Goal: Book appointment/travel/reservation

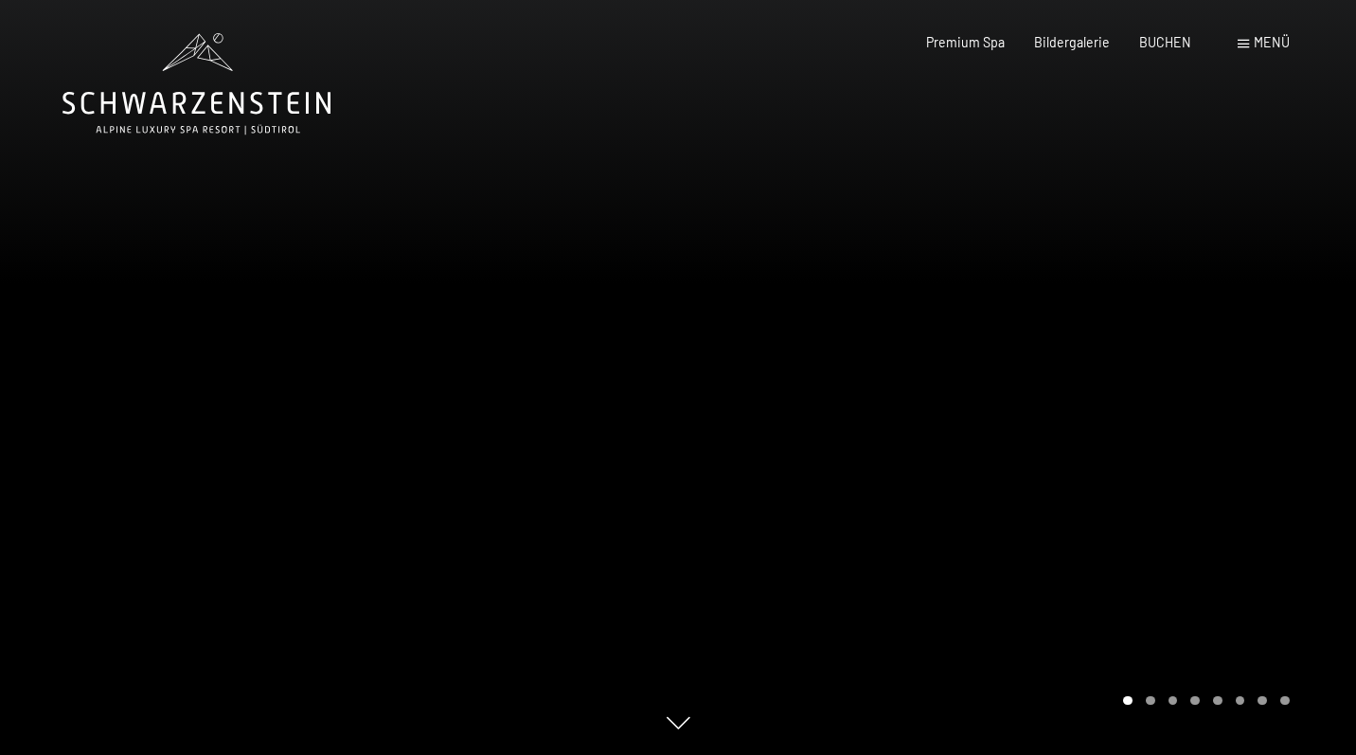
click at [1151, 699] on div "Carousel Page 2" at bounding box center [1150, 700] width 9 height 9
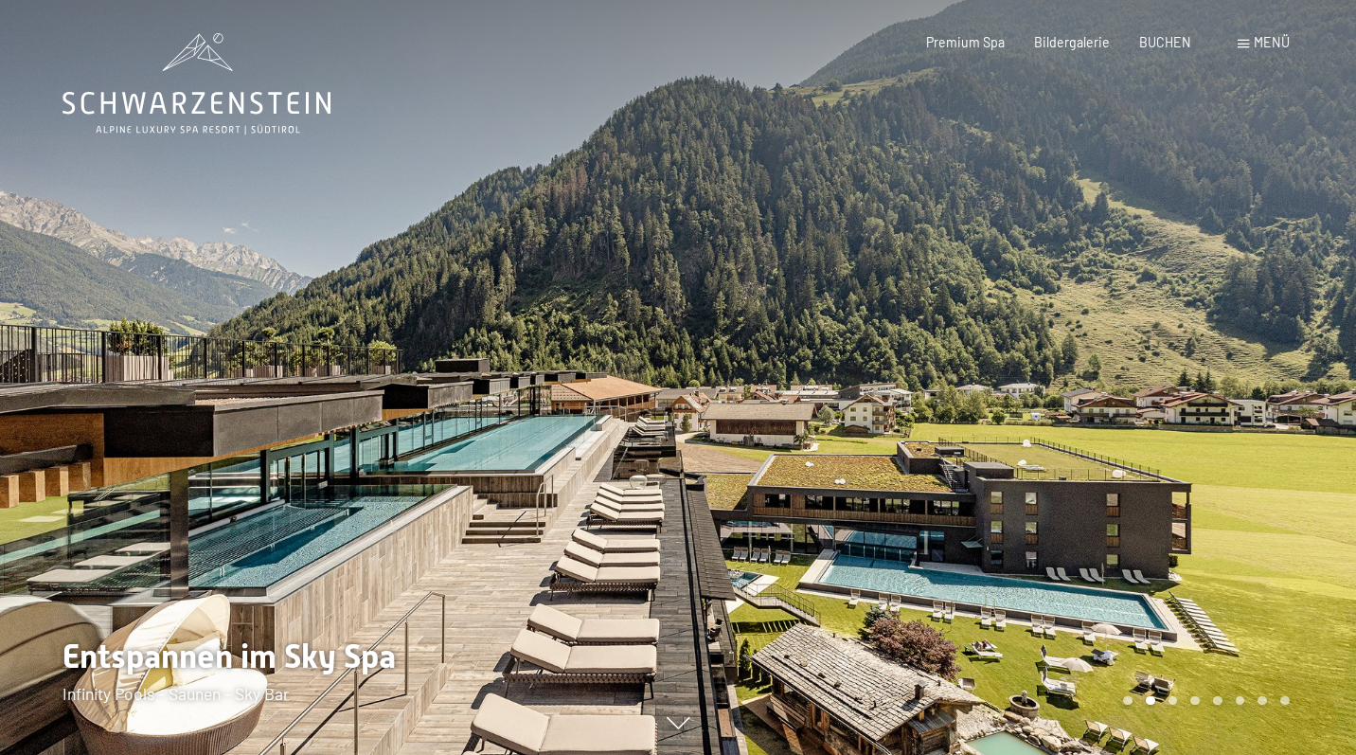
click at [1170, 701] on div "Carousel Page 3" at bounding box center [1173, 700] width 9 height 9
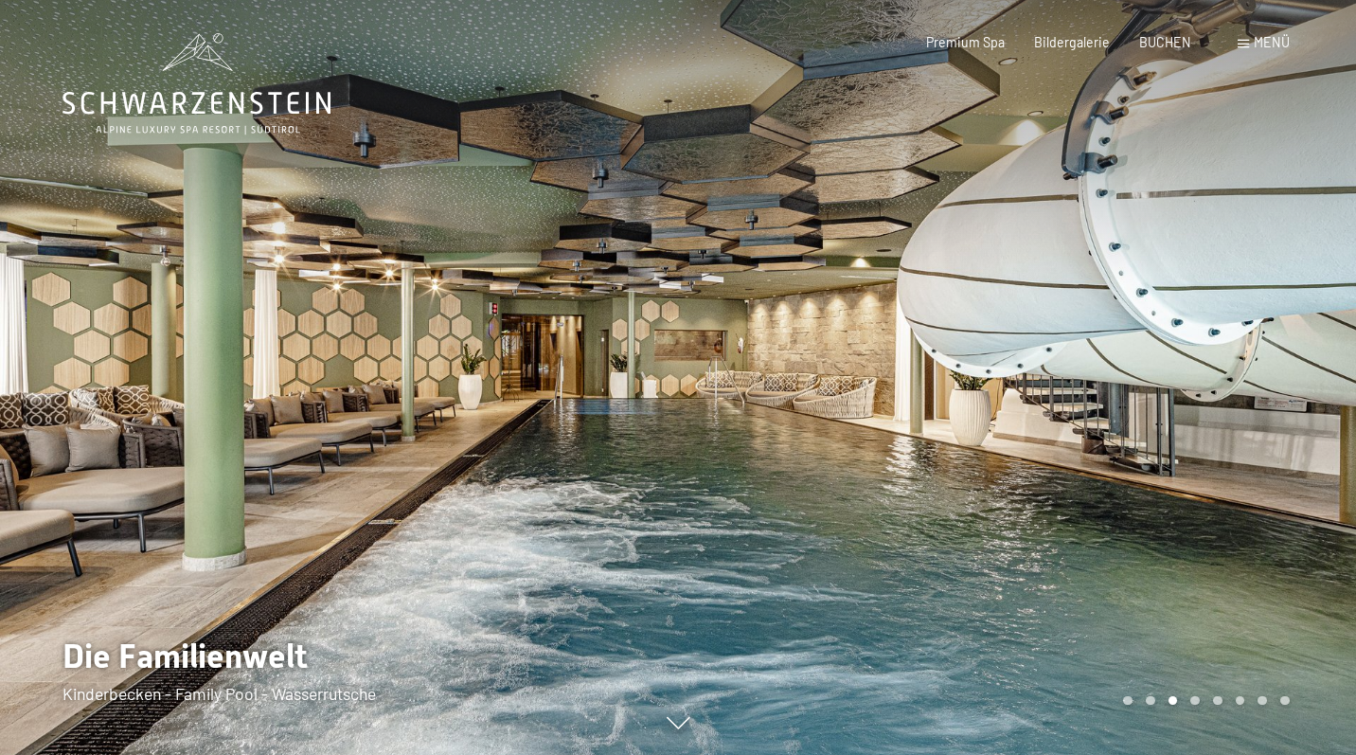
click at [1195, 701] on div "Carousel Page 4" at bounding box center [1195, 700] width 9 height 9
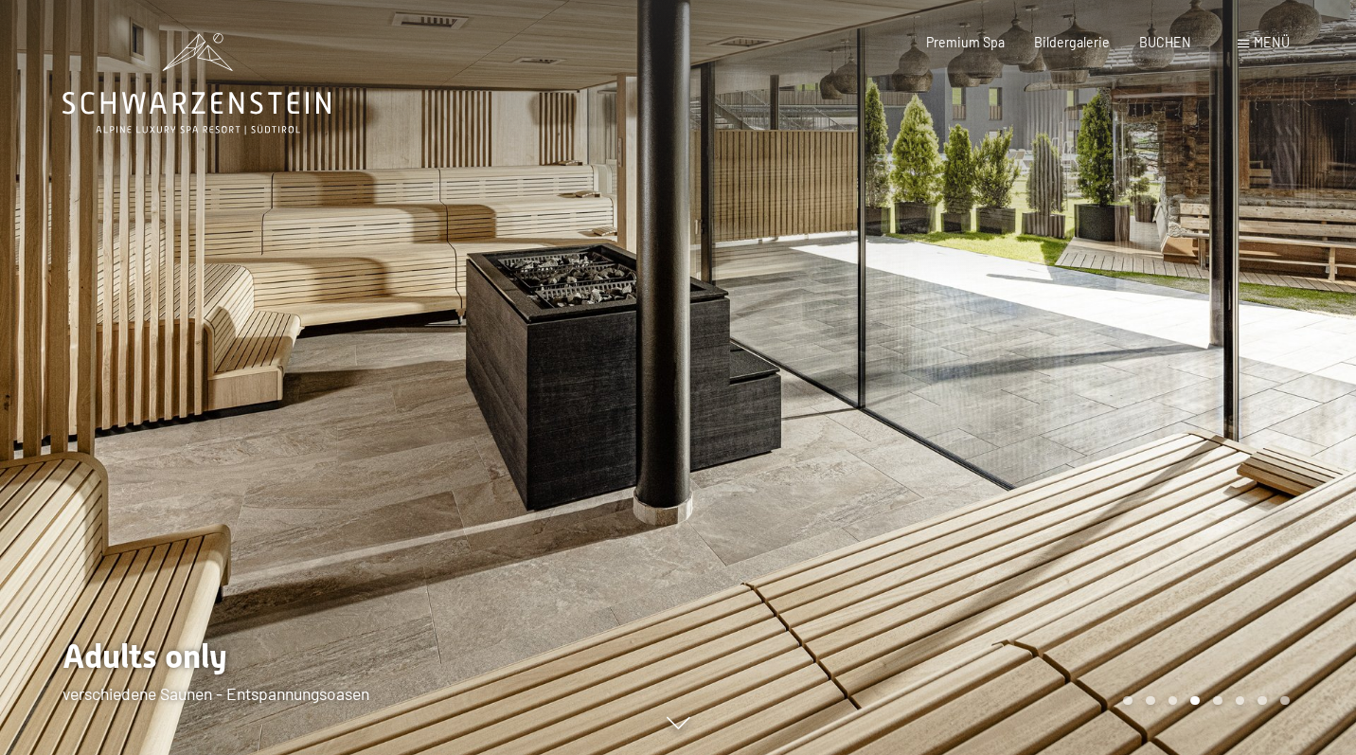
click at [1222, 703] on div "Carousel Pagination" at bounding box center [1203, 700] width 172 height 9
click at [1219, 701] on div "Carousel Page 5" at bounding box center [1217, 700] width 9 height 9
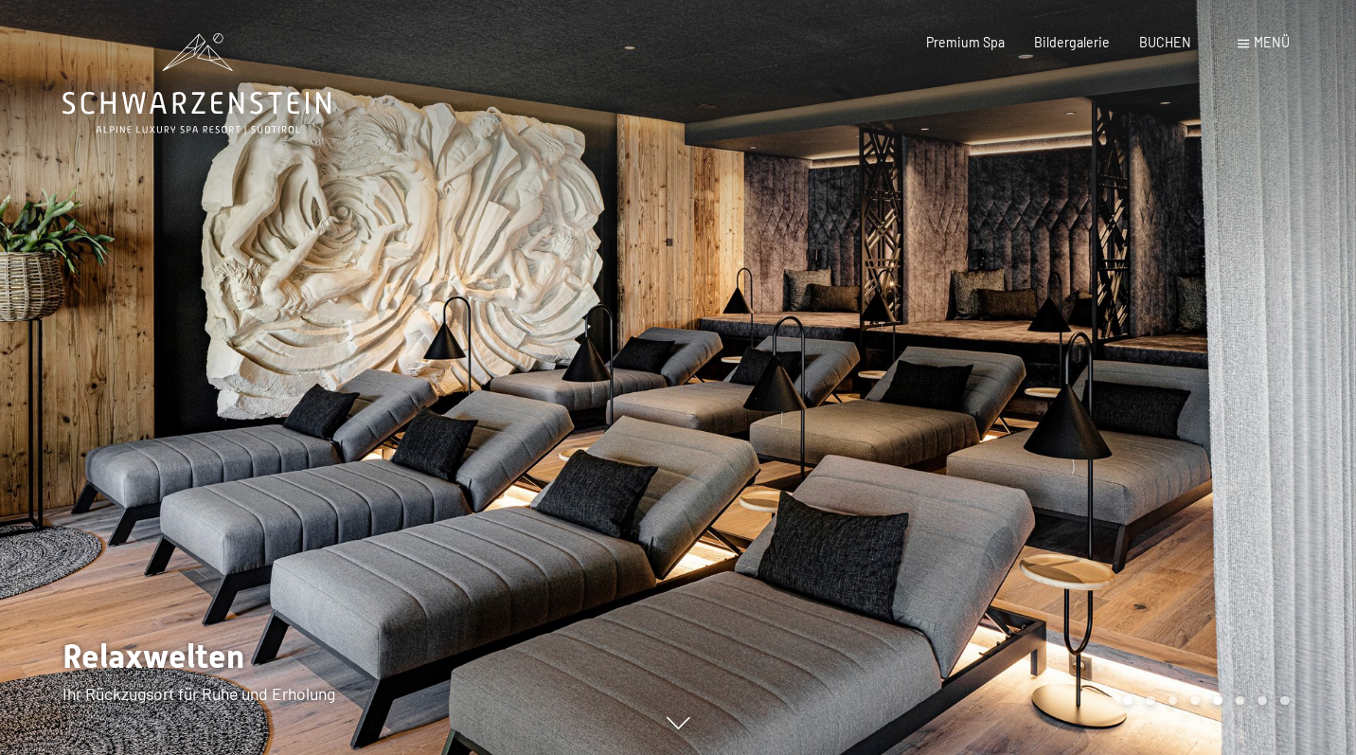
click at [1241, 702] on div "Carousel Page 6" at bounding box center [1240, 700] width 9 height 9
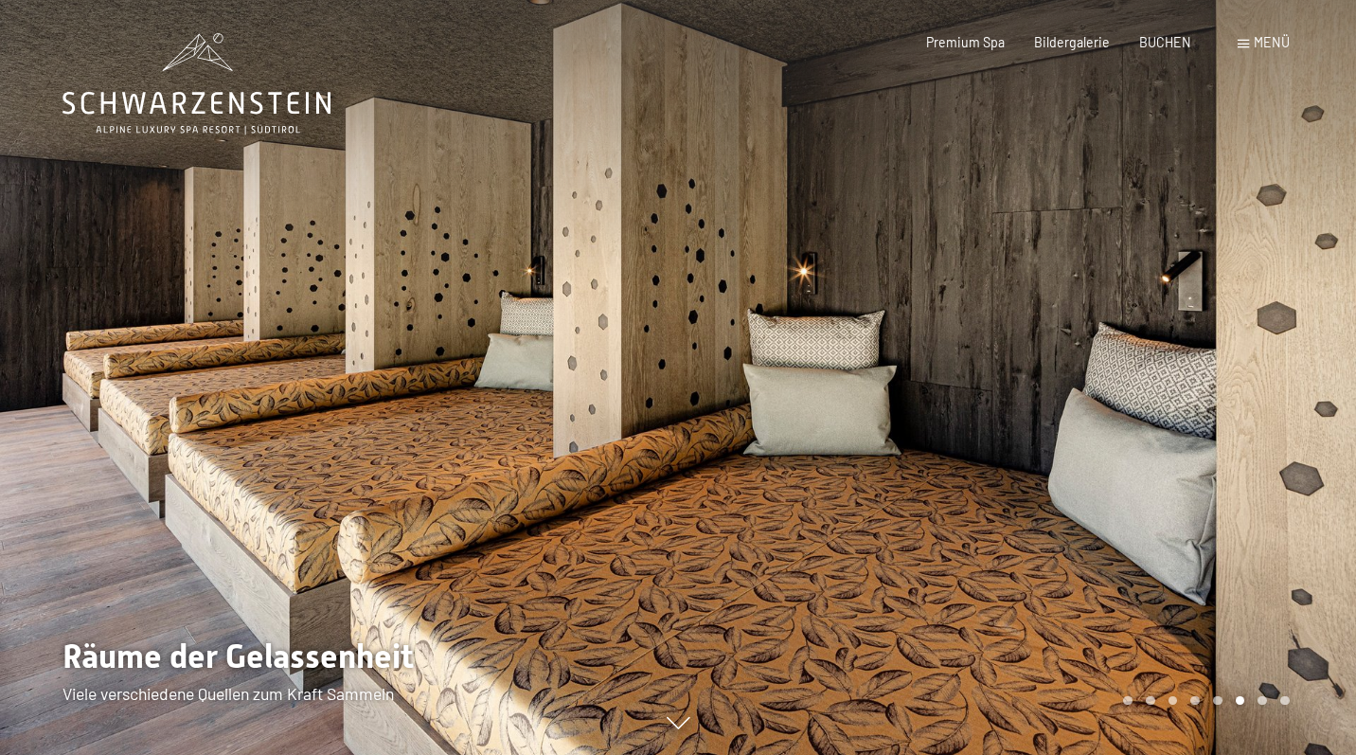
click at [1260, 701] on div "Carousel Page 7" at bounding box center [1262, 700] width 9 height 9
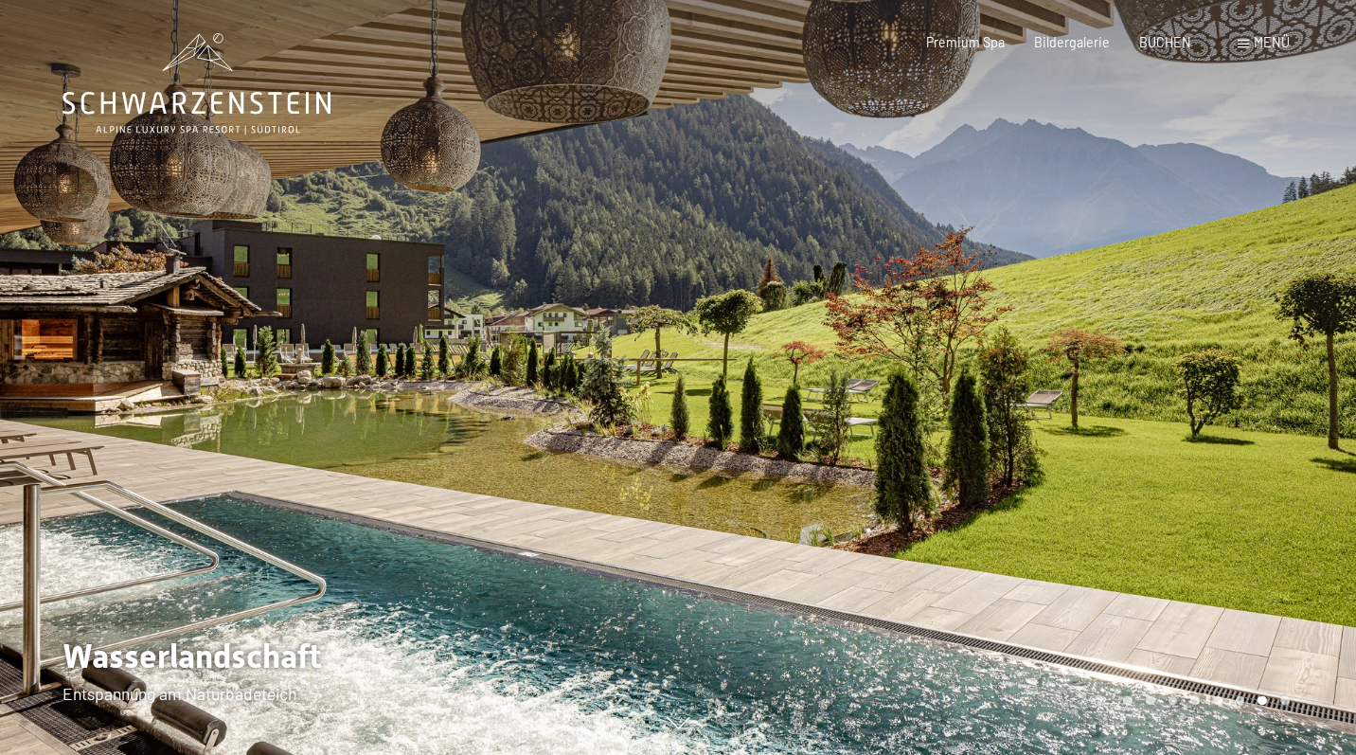
click at [1284, 703] on div "Carousel Page 8" at bounding box center [1285, 700] width 9 height 9
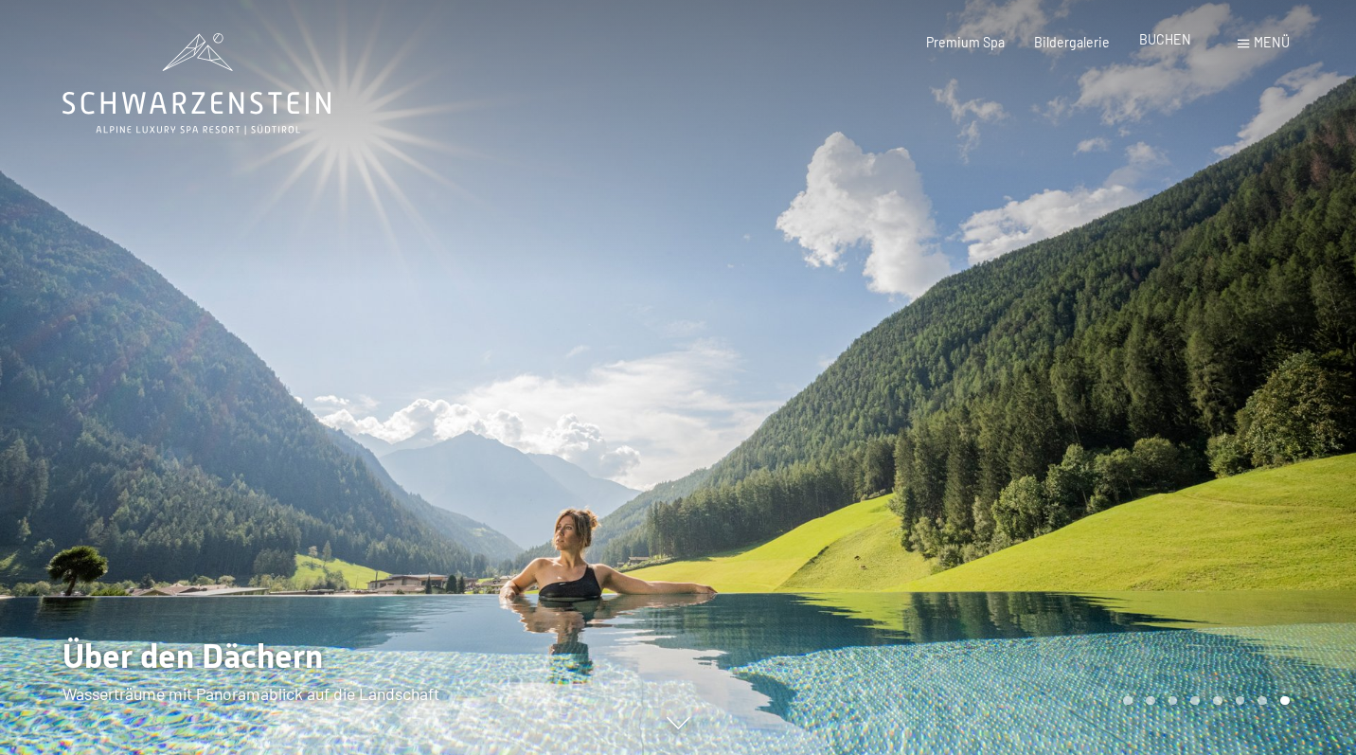
click at [1162, 43] on span "BUCHEN" at bounding box center [1165, 39] width 52 height 16
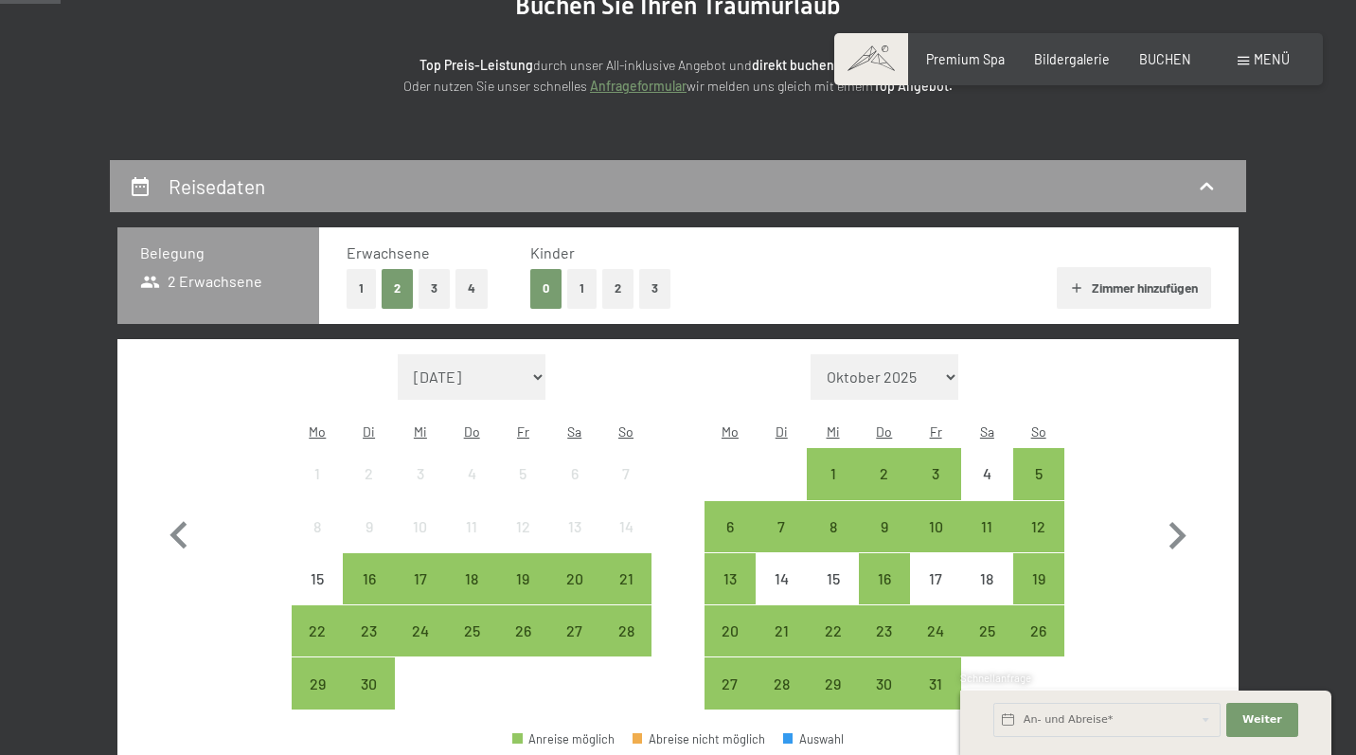
scroll to position [305, 0]
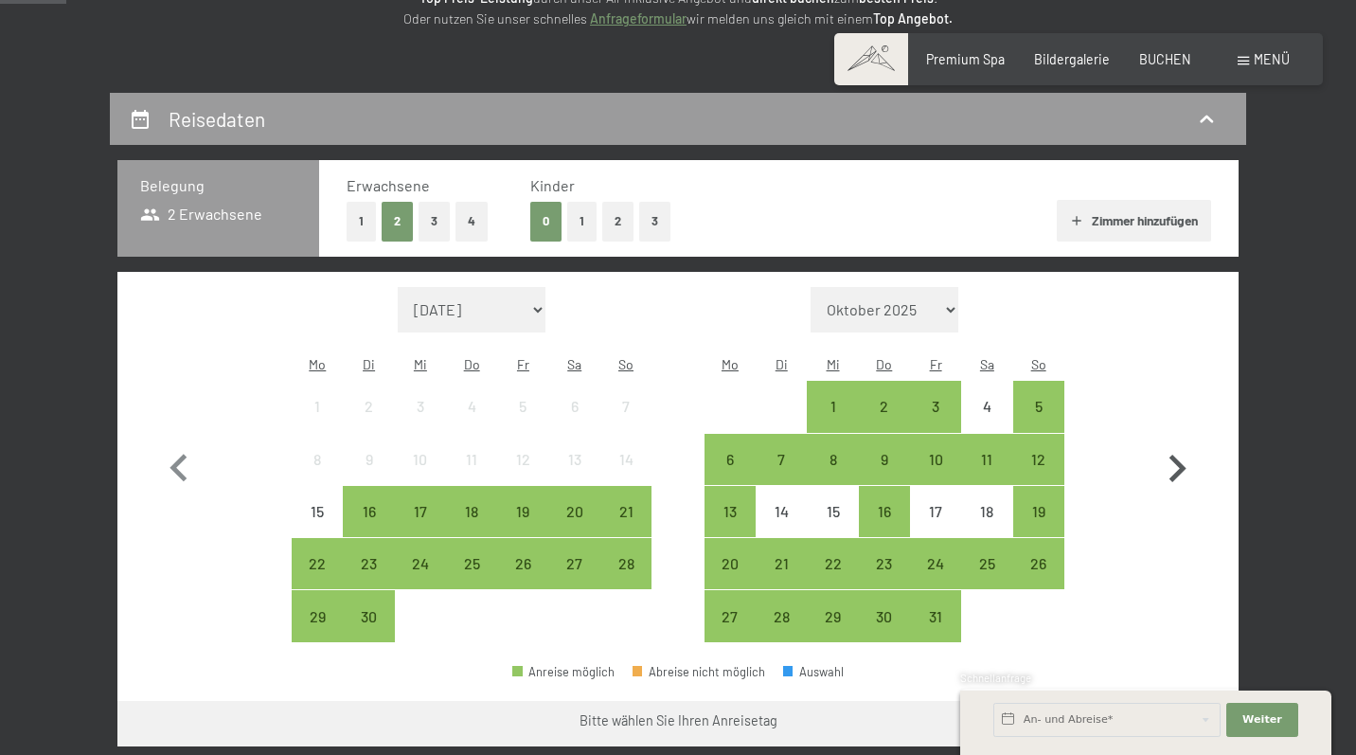
click at [1173, 456] on icon "button" at bounding box center [1177, 468] width 55 height 55
select select "2025-10-01"
select select "2025-11-01"
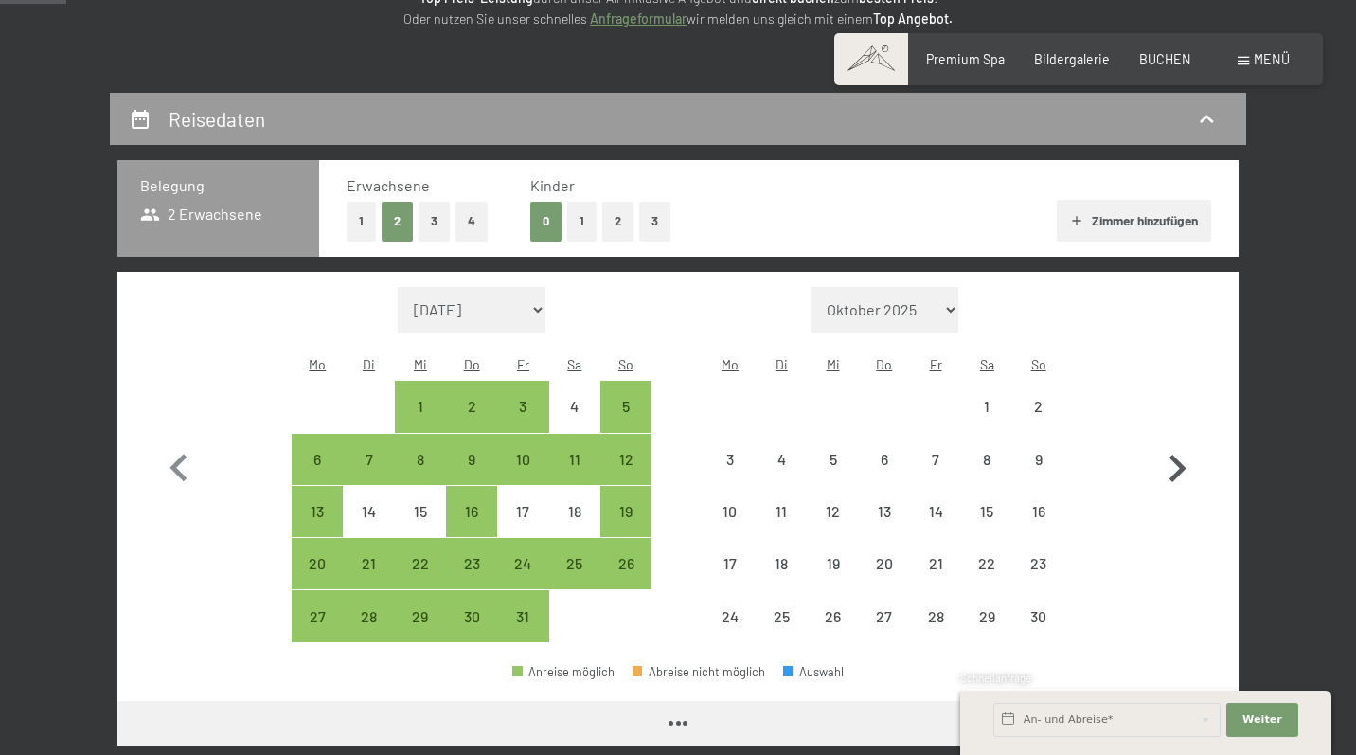
select select "2025-10-01"
select select "2025-11-01"
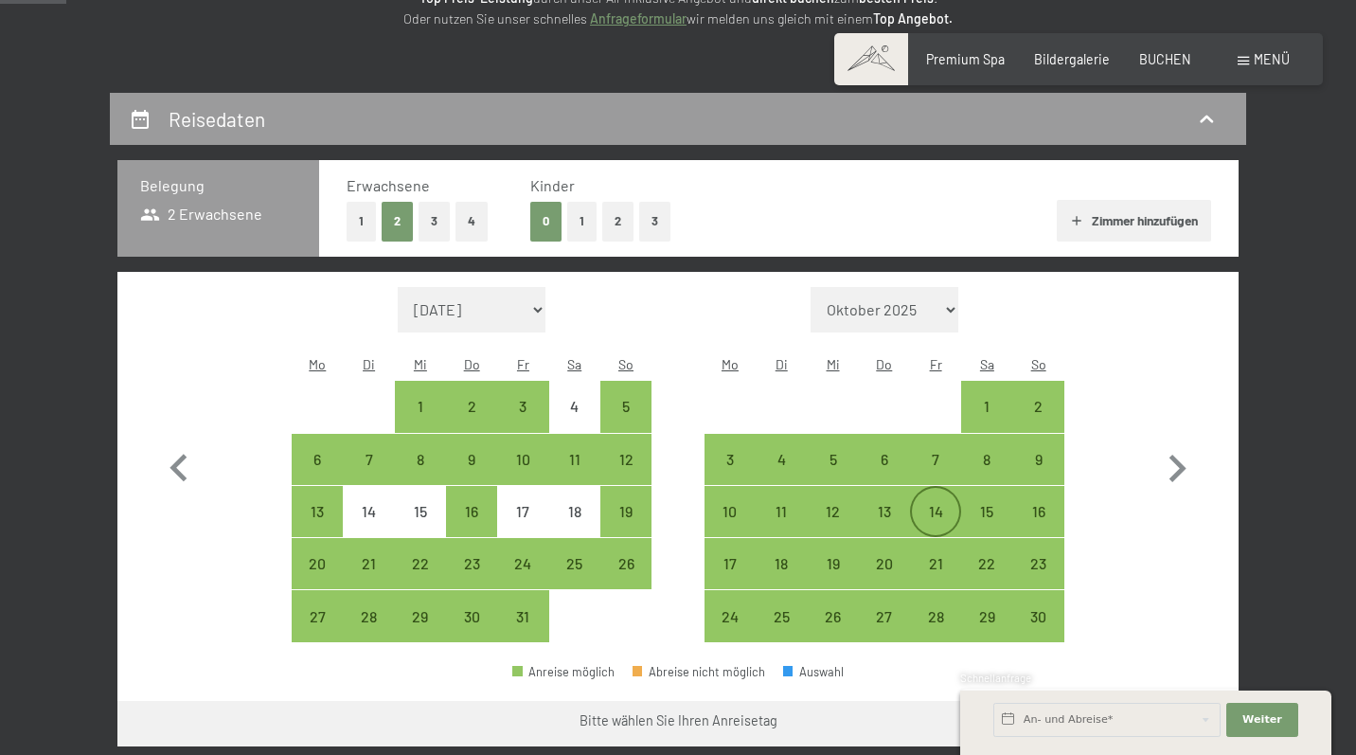
click at [934, 504] on div "14" at bounding box center [935, 527] width 47 height 47
select select "2025-10-01"
select select "2025-11-01"
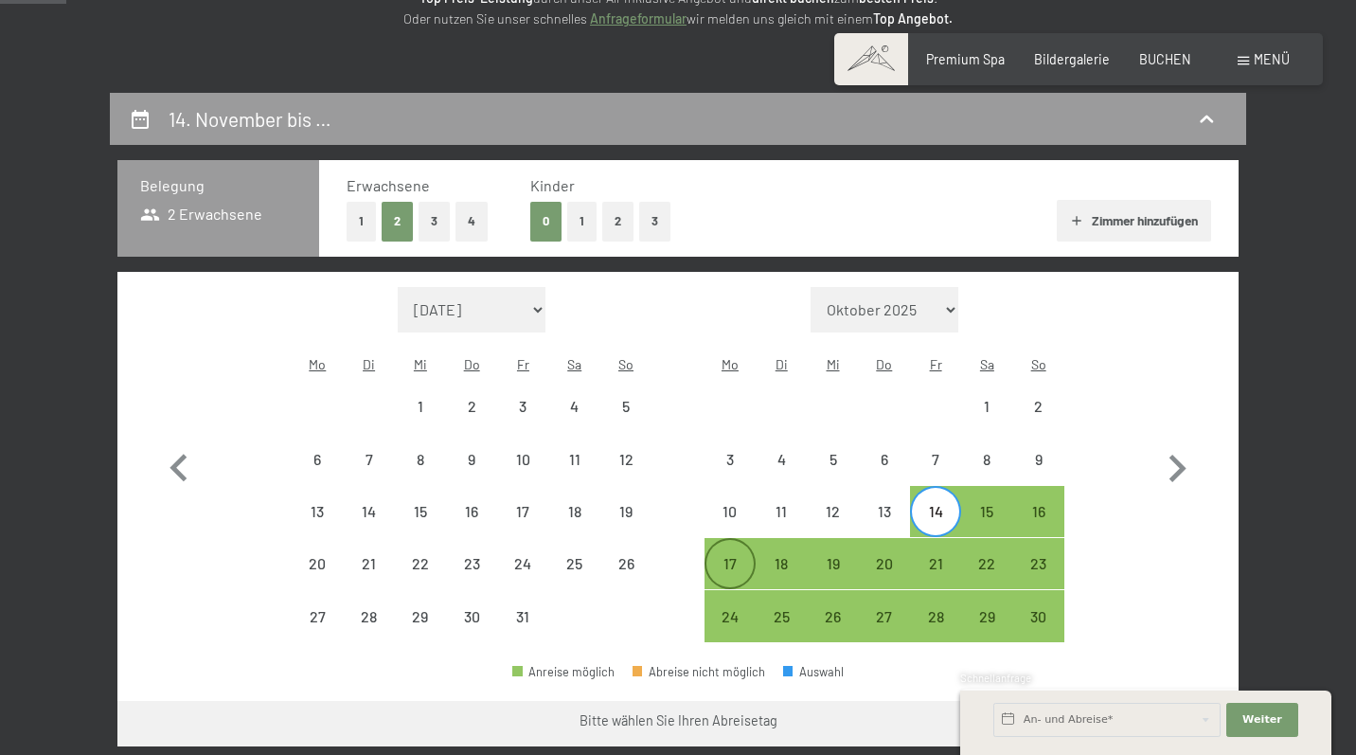
click at [740, 540] on div "17" at bounding box center [730, 563] width 47 height 47
select select "2025-10-01"
select select "2025-11-01"
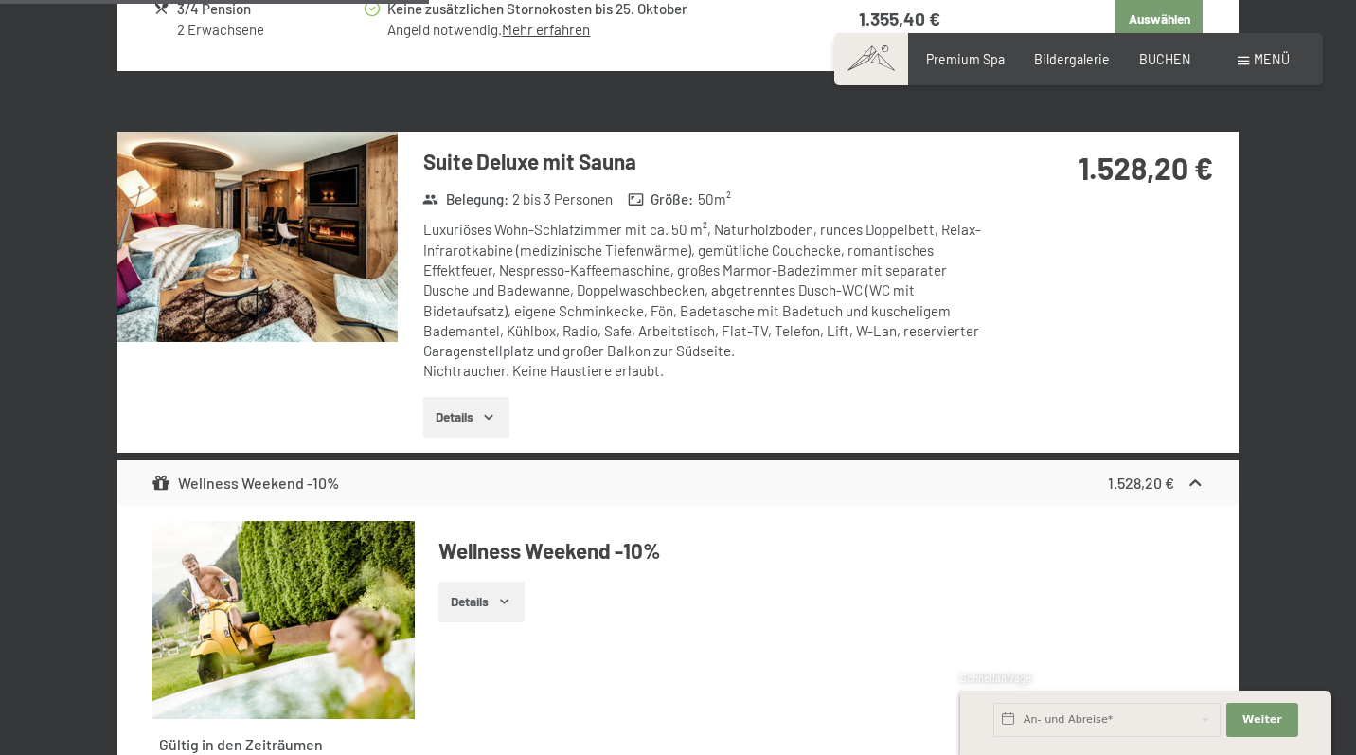
scroll to position [2706, 0]
click at [311, 230] on img at bounding box center [257, 236] width 280 height 210
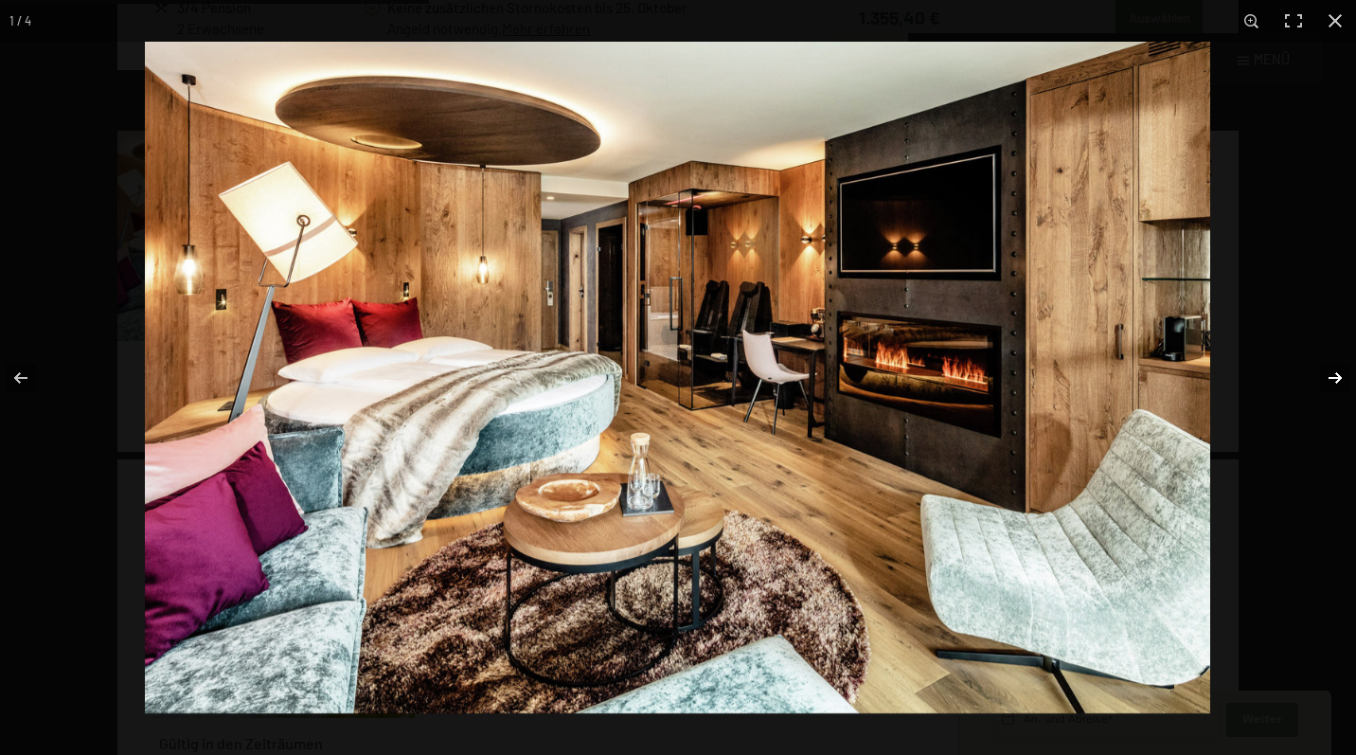
click at [1334, 374] on button "button" at bounding box center [1323, 378] width 66 height 95
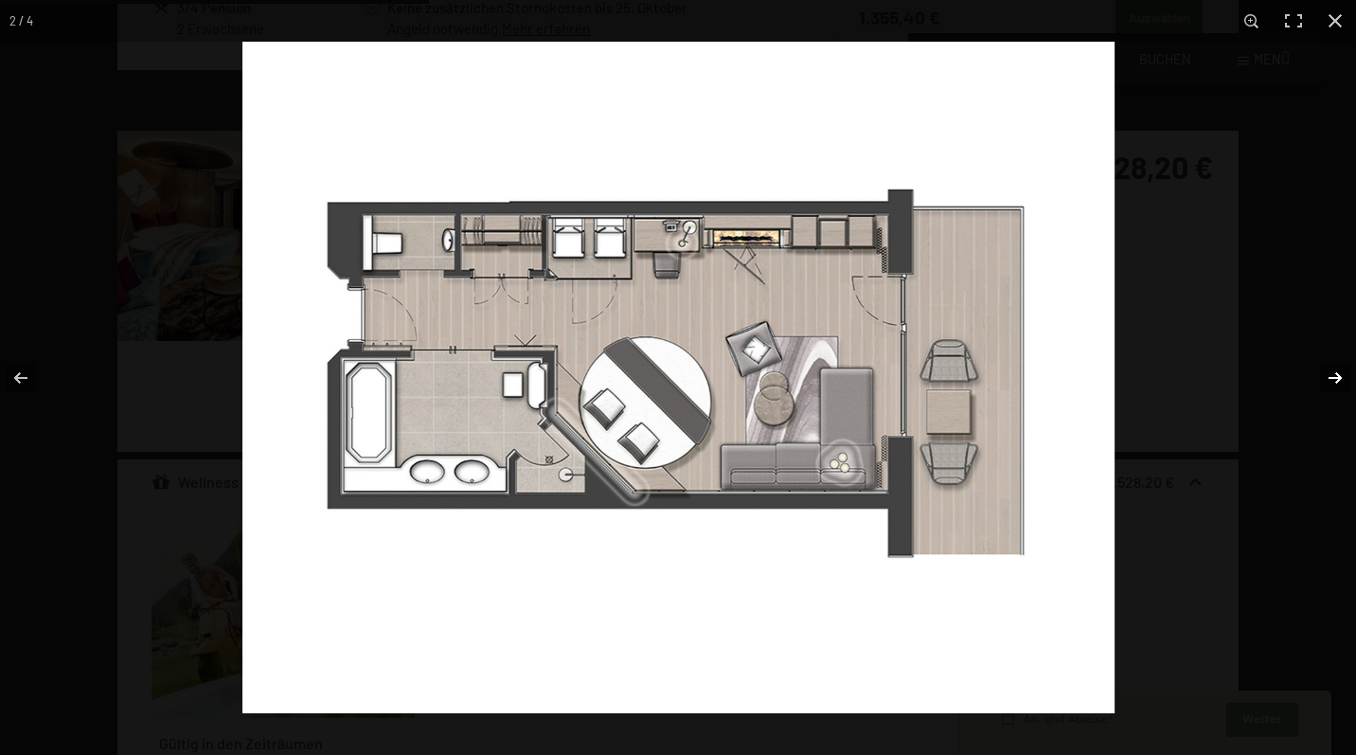
click at [1334, 376] on button "button" at bounding box center [1323, 378] width 66 height 95
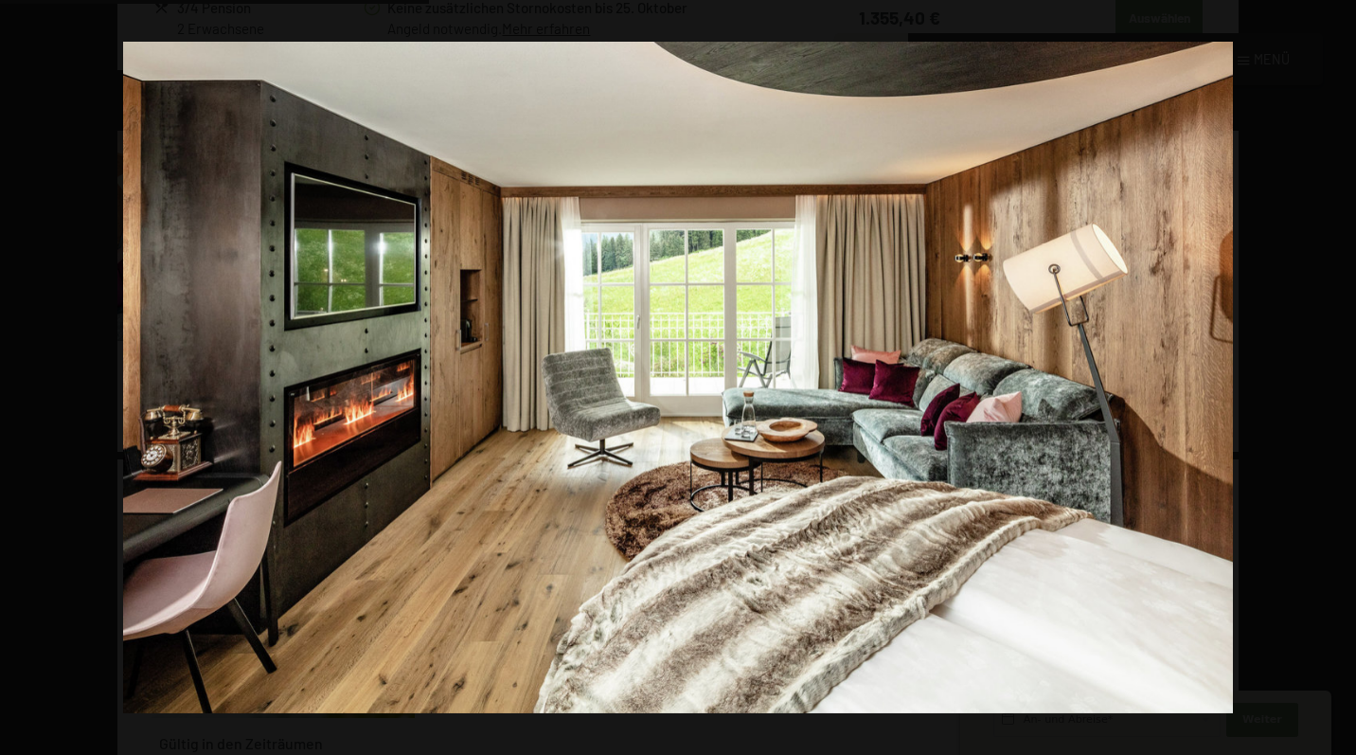
click at [1334, 376] on button "button" at bounding box center [1323, 378] width 66 height 95
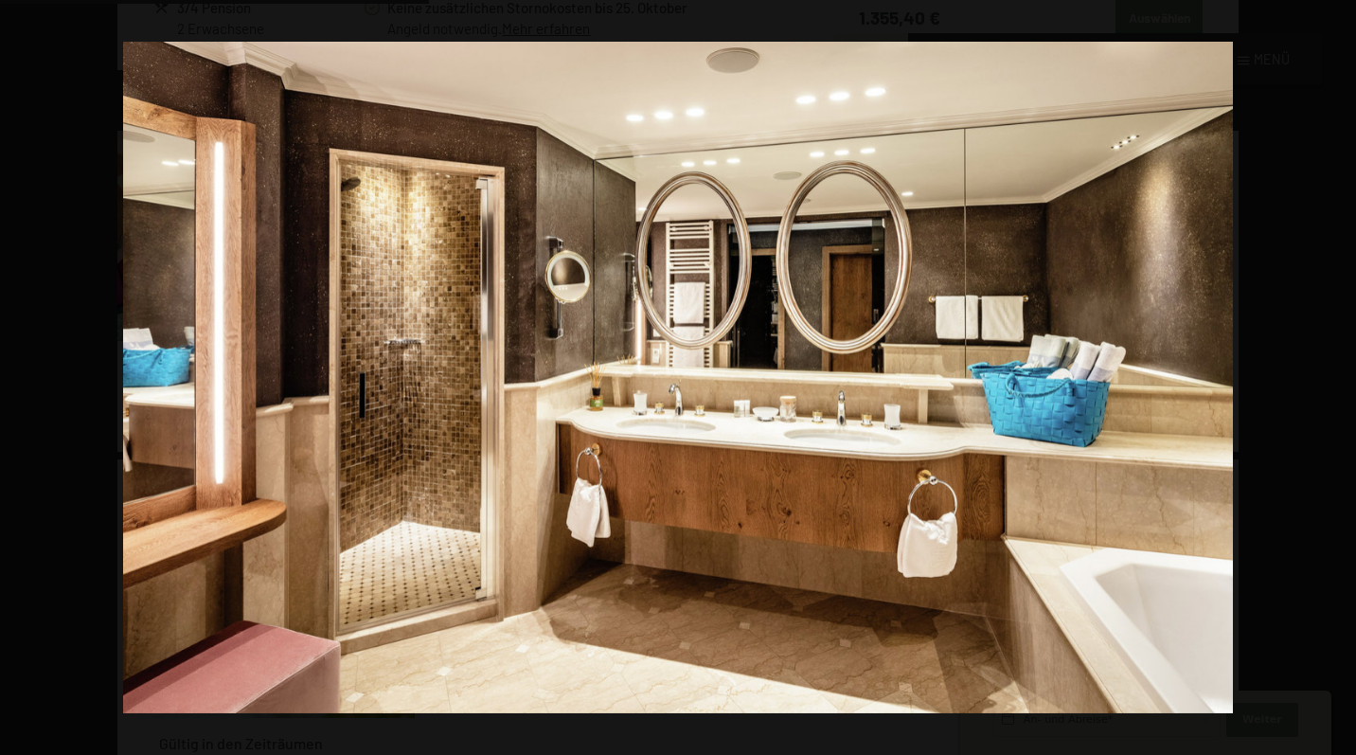
click at [1334, 376] on button "button" at bounding box center [1323, 378] width 66 height 95
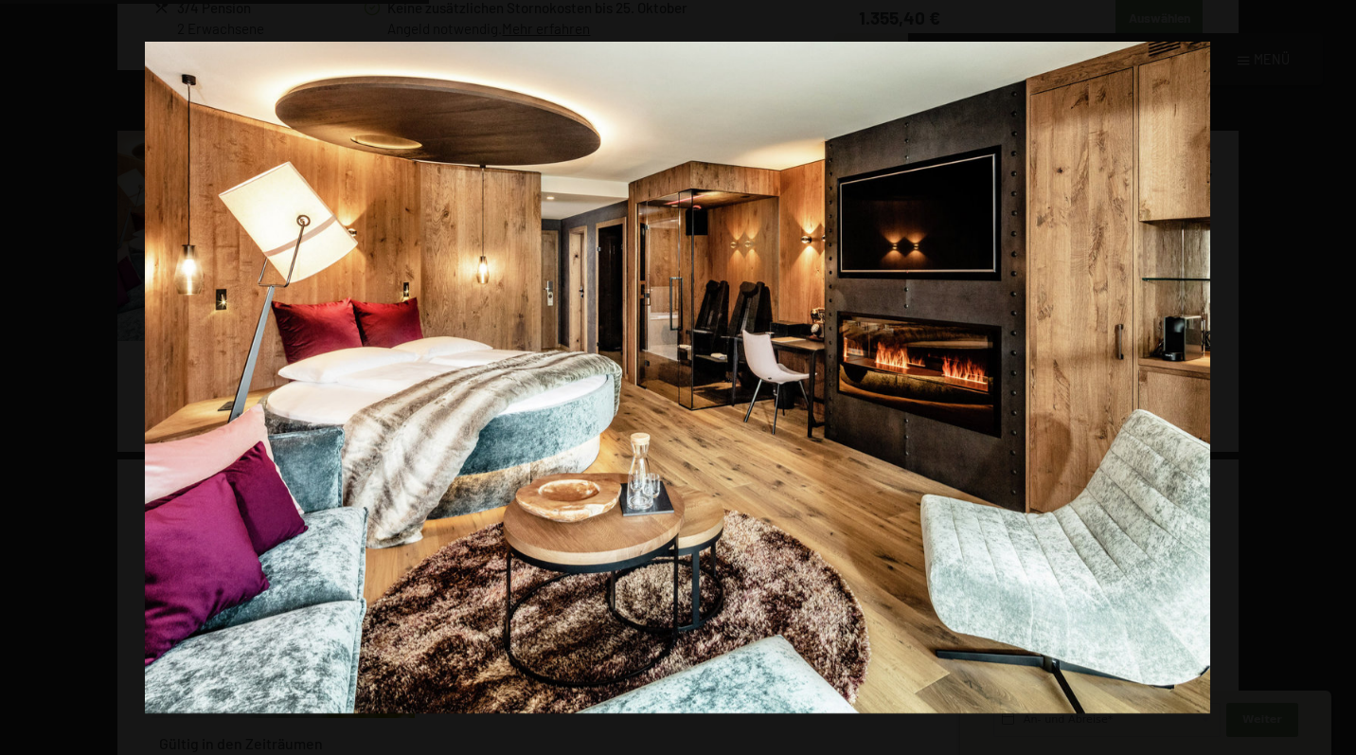
click at [1334, 376] on button "button" at bounding box center [1323, 378] width 66 height 95
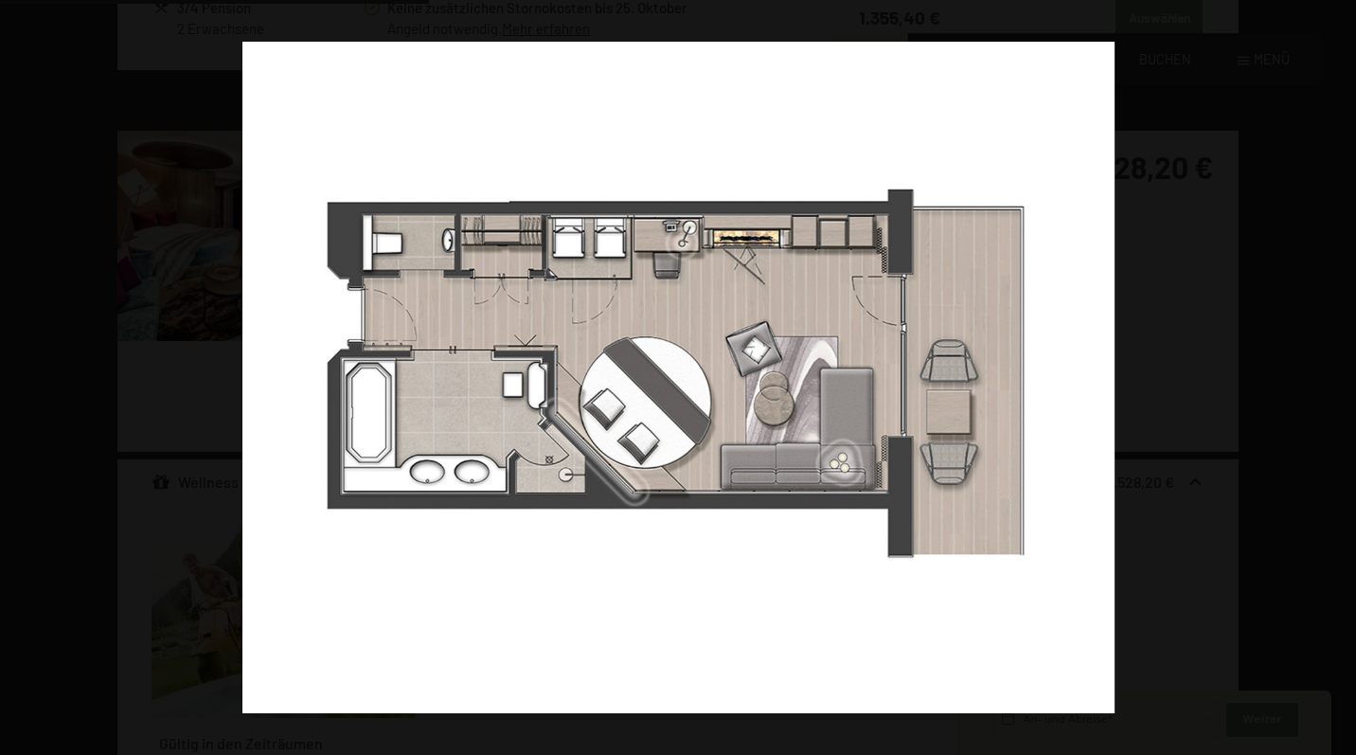
click at [1334, 376] on button "button" at bounding box center [1323, 378] width 66 height 95
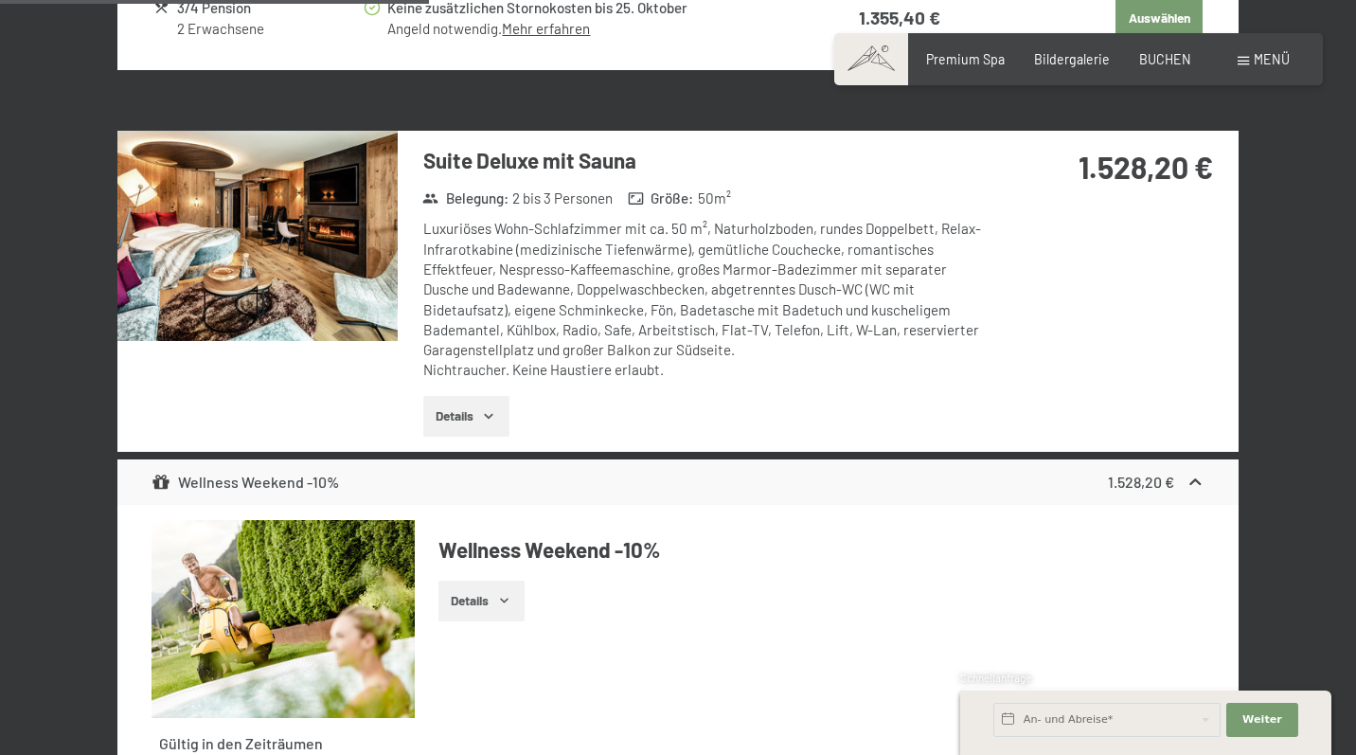
click at [0, 0] on button "button" at bounding box center [0, 0] width 0 height 0
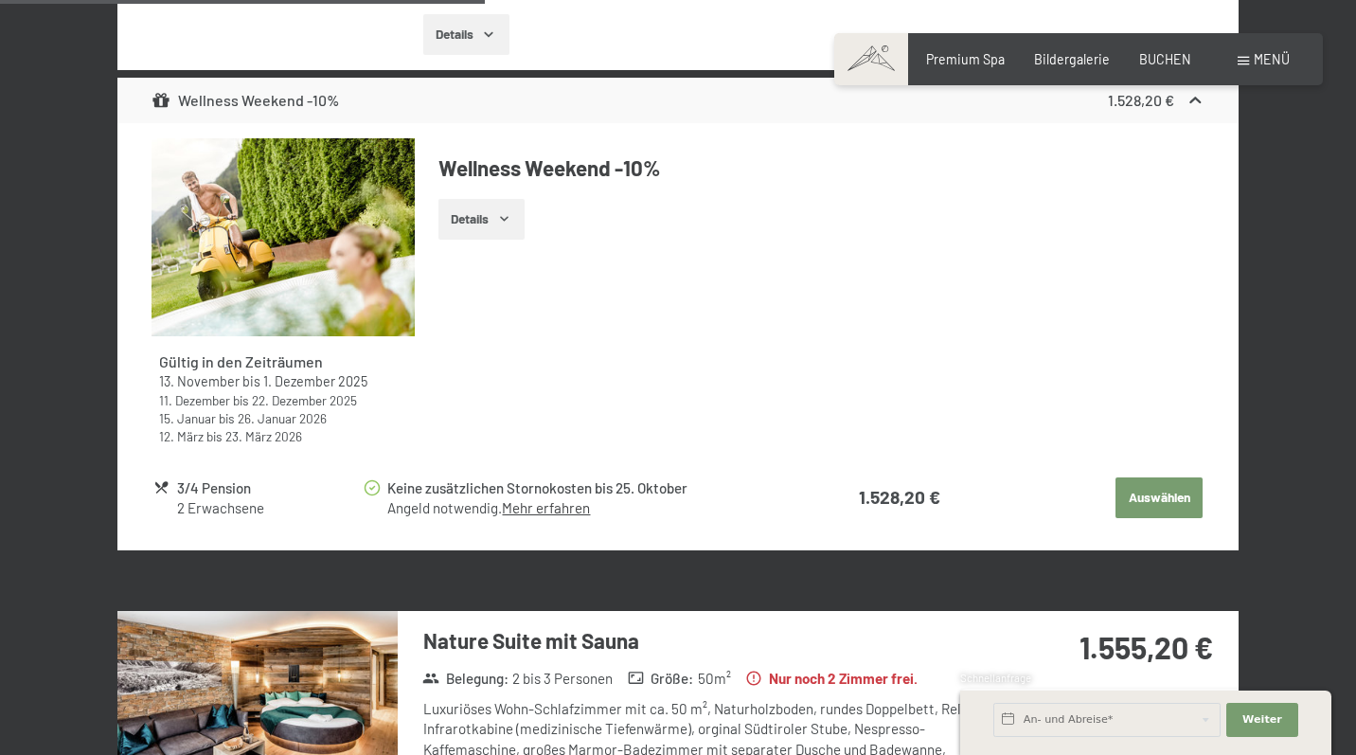
scroll to position [3102, 0]
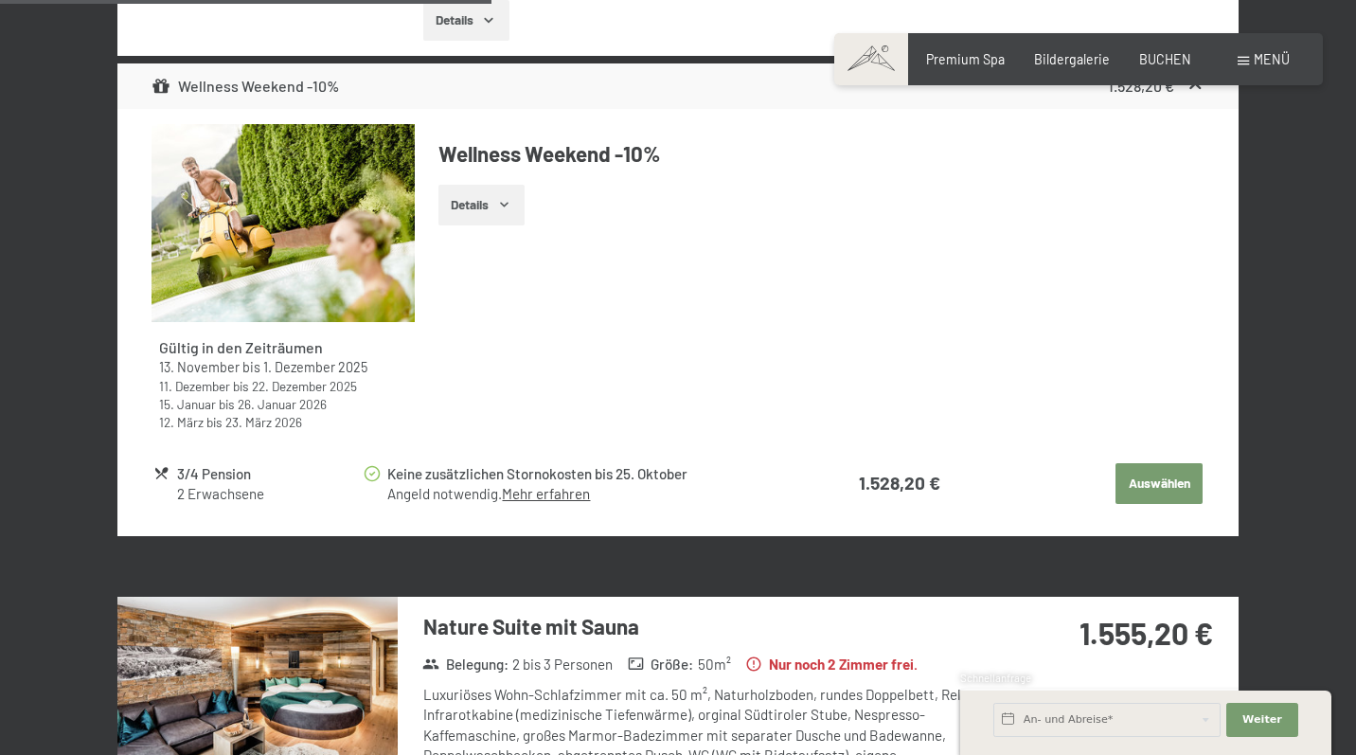
click at [1161, 463] on button "Auswählen" at bounding box center [1159, 484] width 87 height 42
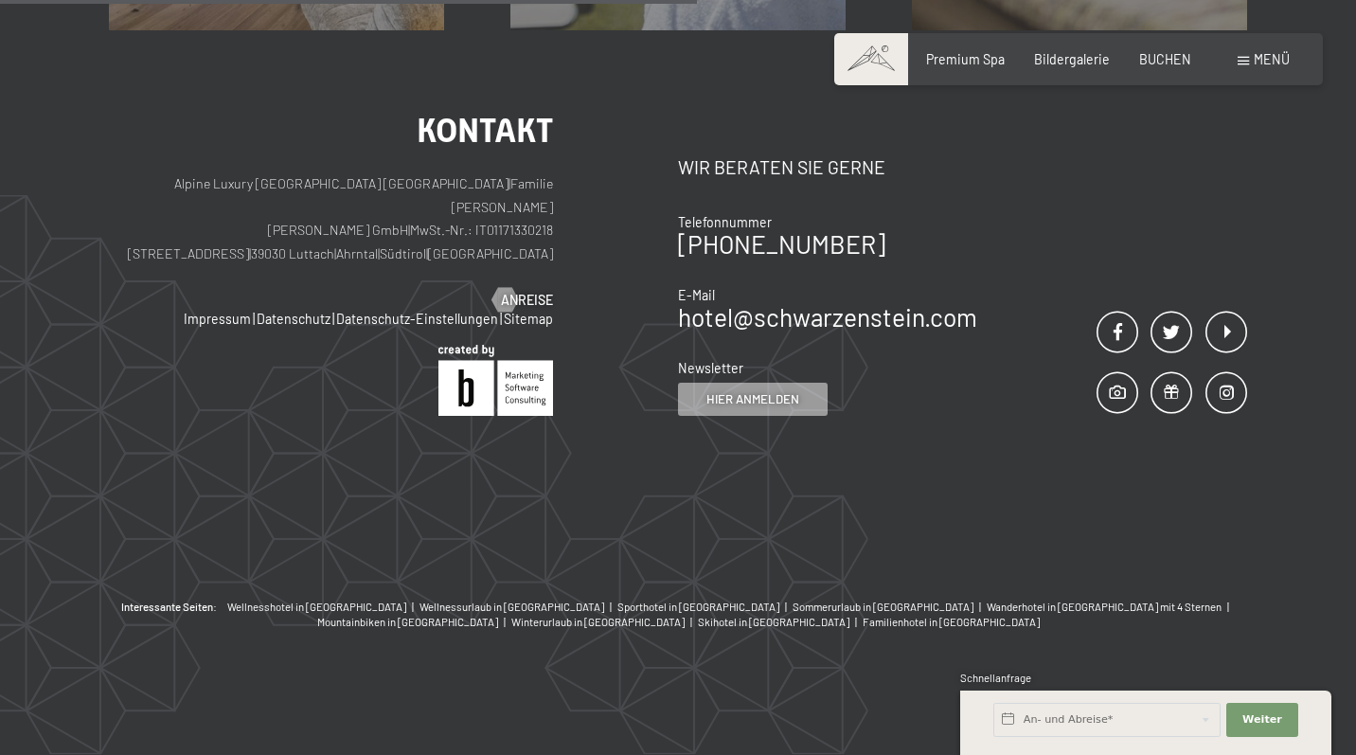
scroll to position [396, 0]
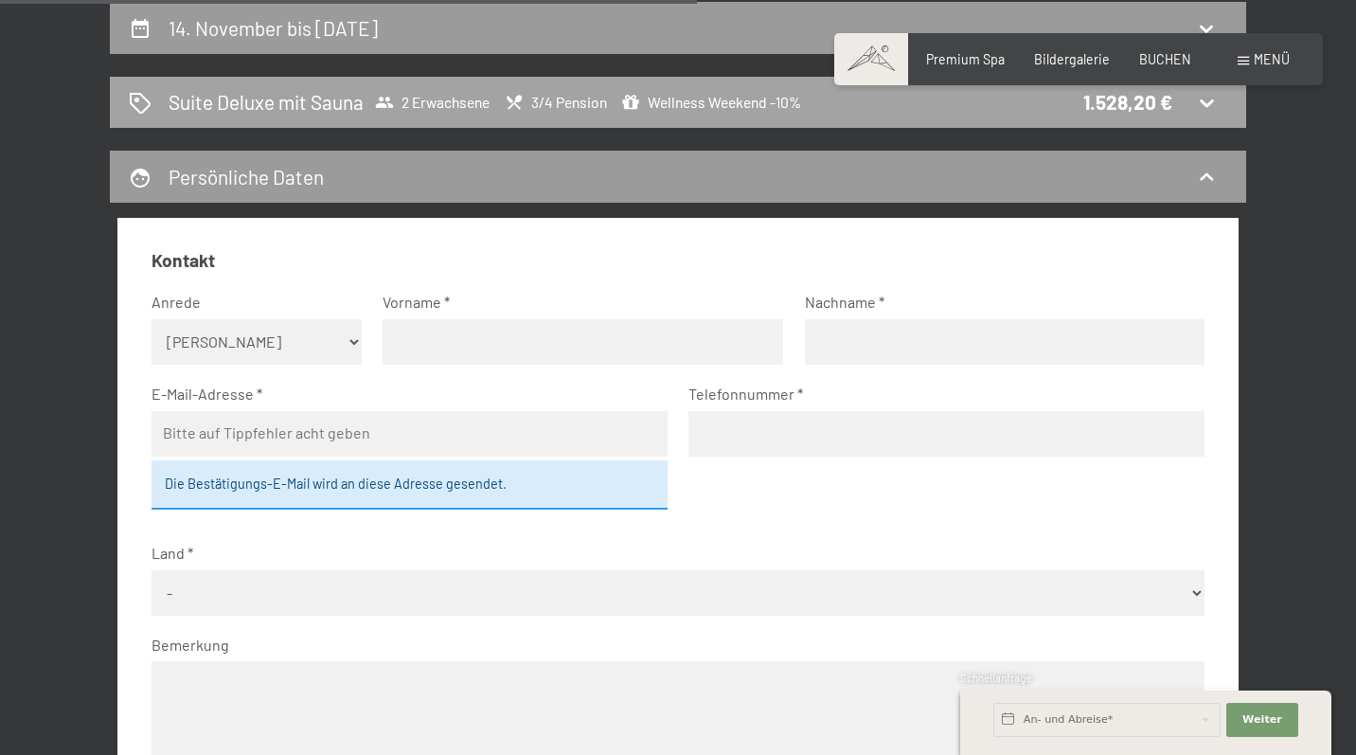
click at [565, 102] on span "3/4 Pension" at bounding box center [556, 102] width 102 height 19
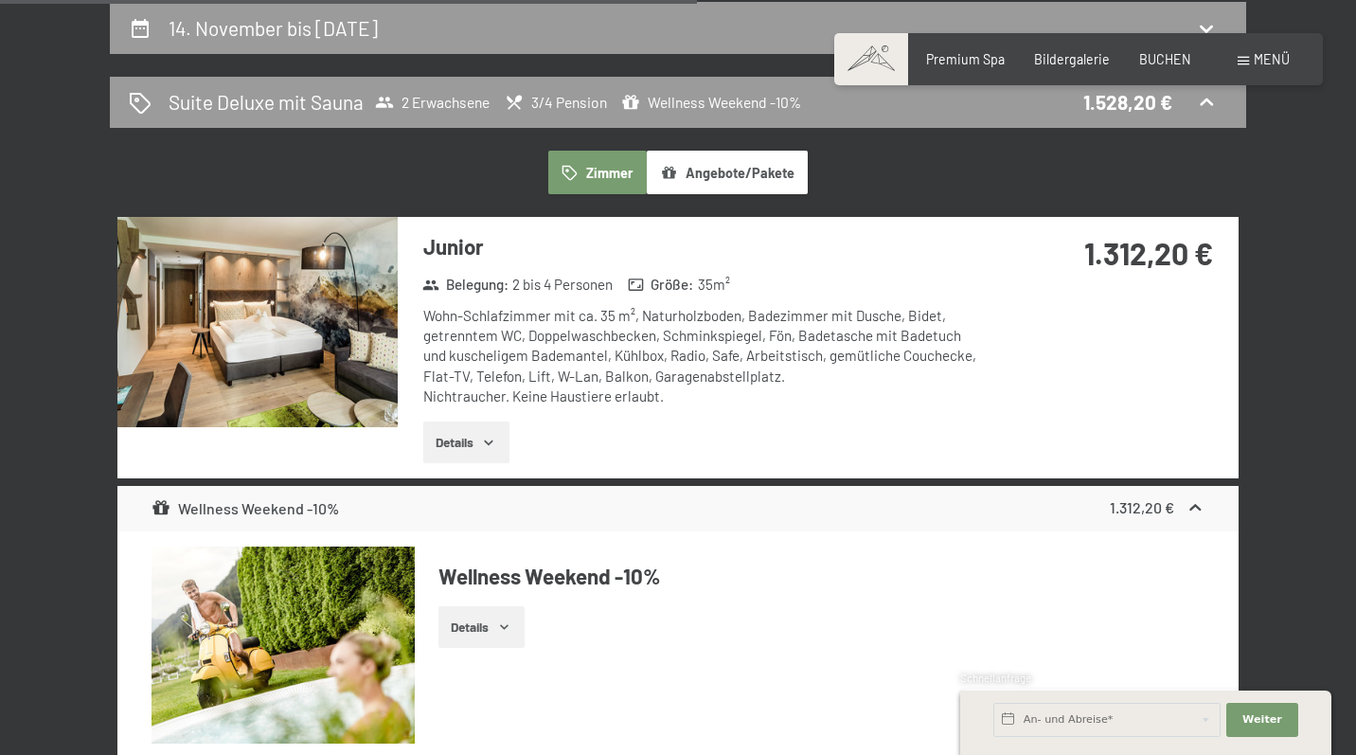
click at [496, 429] on span "Einwilligung Marketing*" at bounding box center [572, 431] width 156 height 19
click at [485, 429] on input "Einwilligung Marketing*" at bounding box center [475, 431] width 19 height 19
checkbox input "false"
click at [475, 441] on button "Details" at bounding box center [466, 442] width 86 height 42
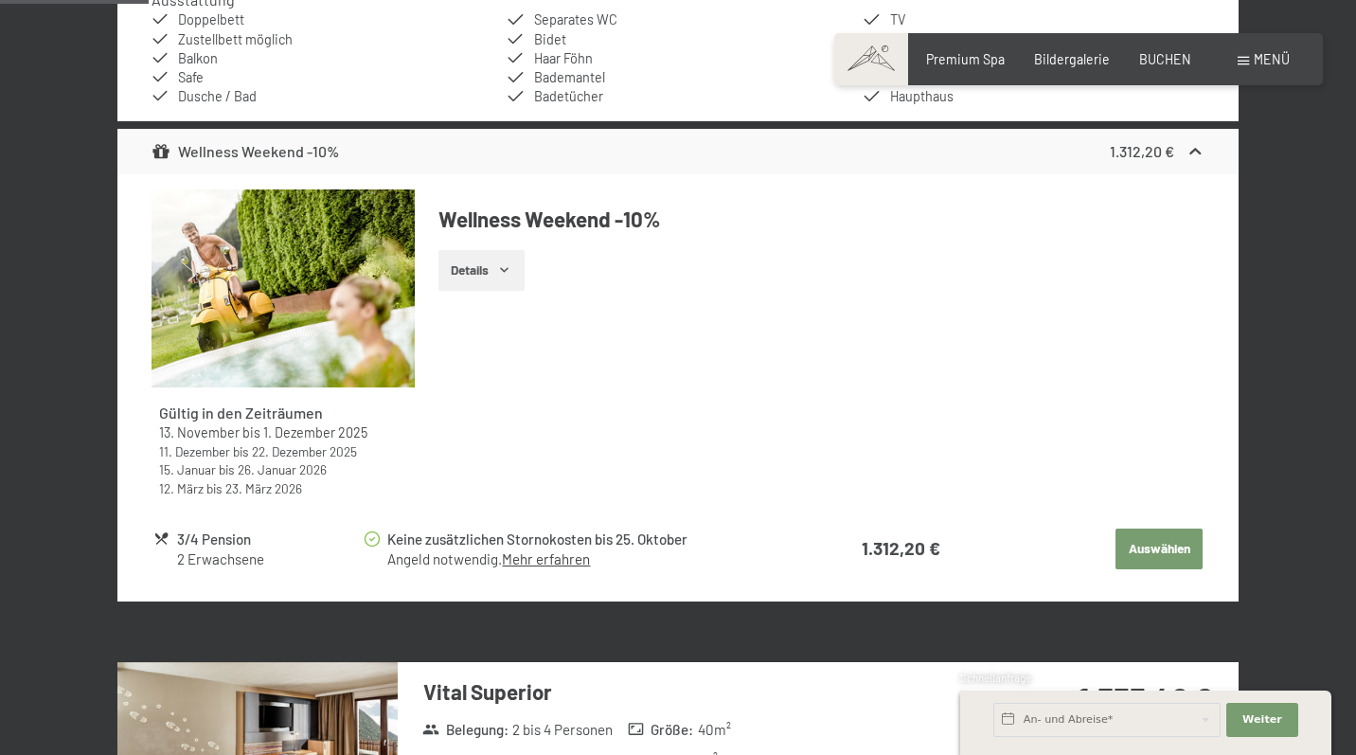
scroll to position [911, 0]
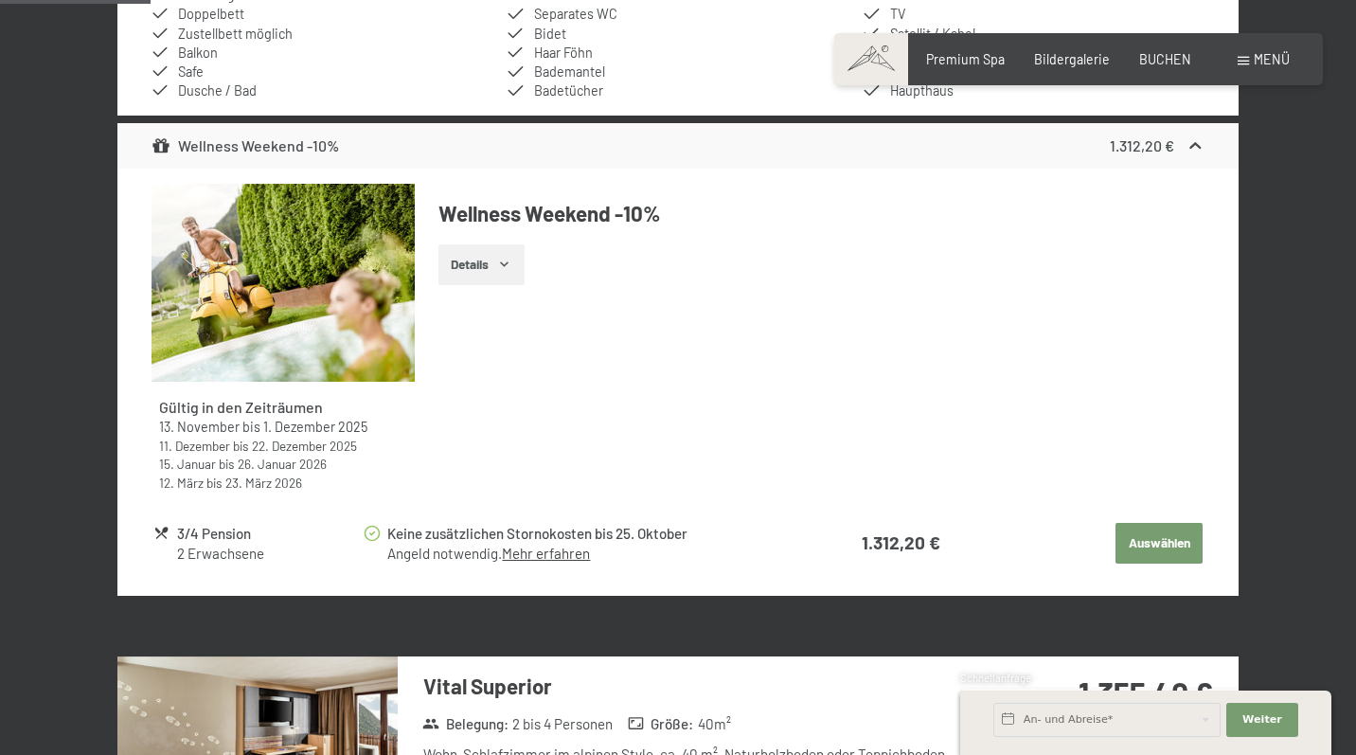
click at [154, 531] on icon at bounding box center [161, 533] width 17 height 17
click at [162, 529] on icon at bounding box center [161, 533] width 13 height 12
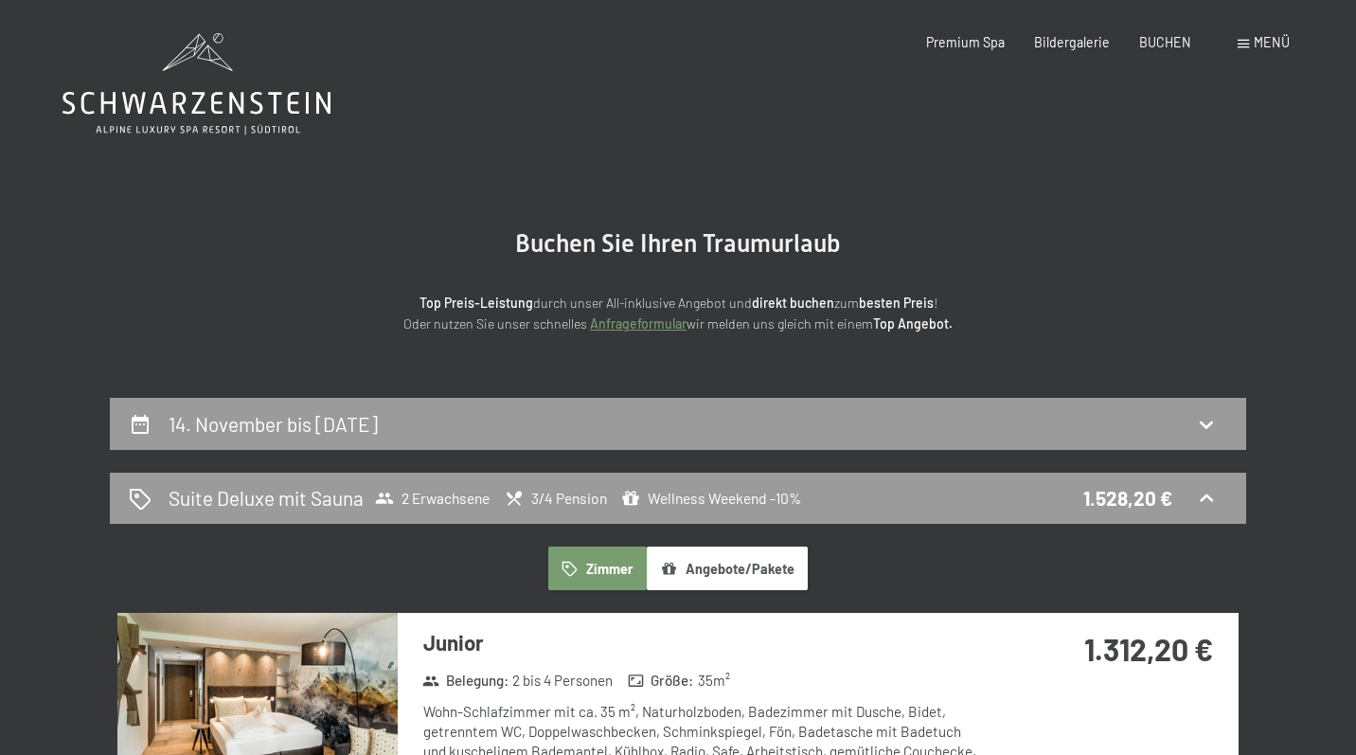
scroll to position [0, 0]
click at [982, 45] on span "Premium Spa" at bounding box center [965, 39] width 79 height 16
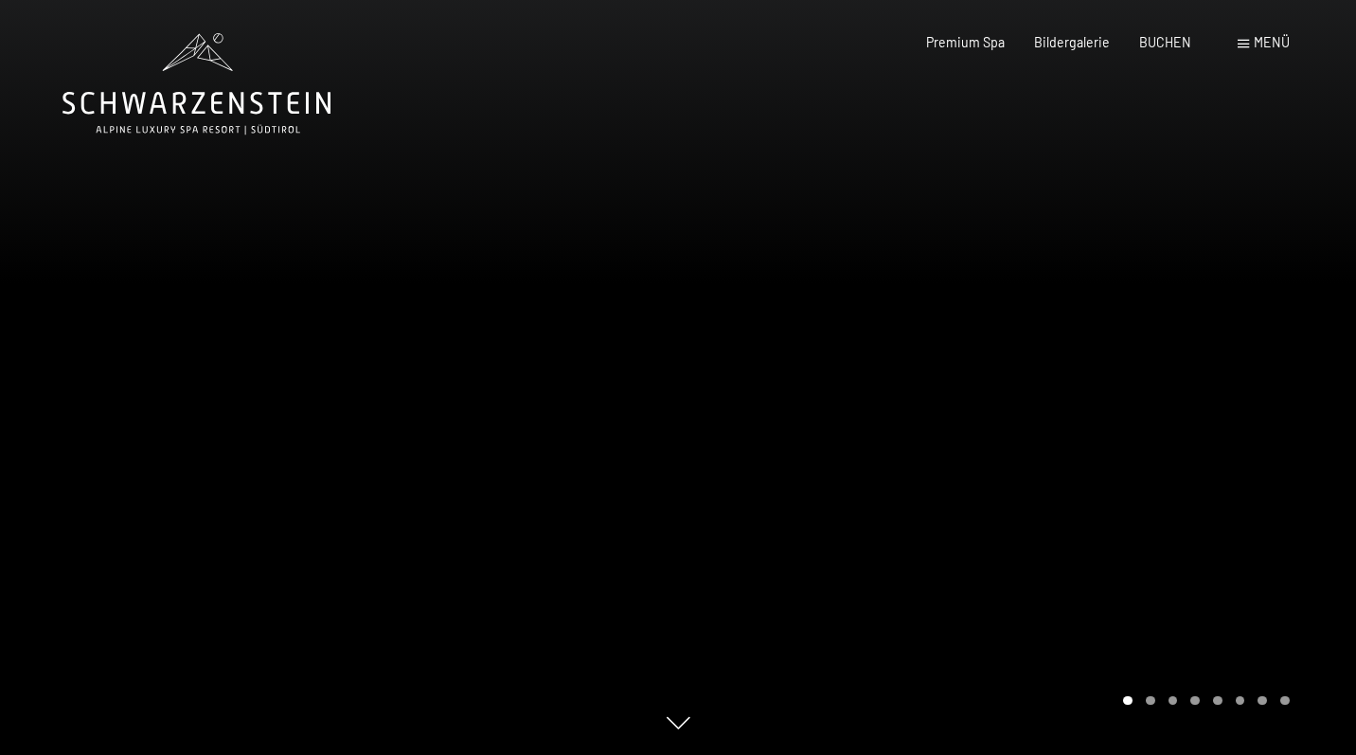
click at [1267, 52] on div "Buchen Anfragen Premium Spa Bildergalerie BUCHEN Menü DE IT EN Gutschein Bilder…" at bounding box center [1078, 42] width 421 height 19
click at [1258, 50] on span "Menü" at bounding box center [1272, 42] width 36 height 16
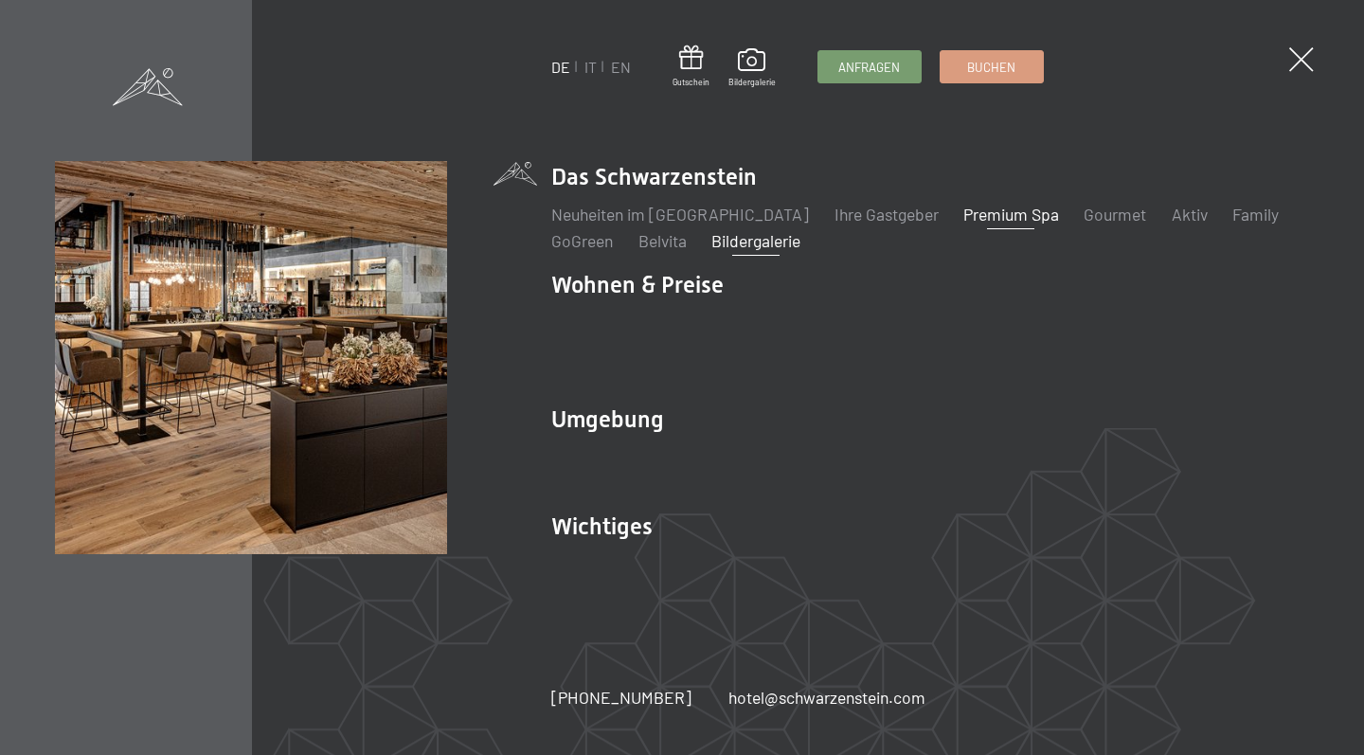
click at [770, 251] on link "Bildergalerie" at bounding box center [755, 240] width 89 height 21
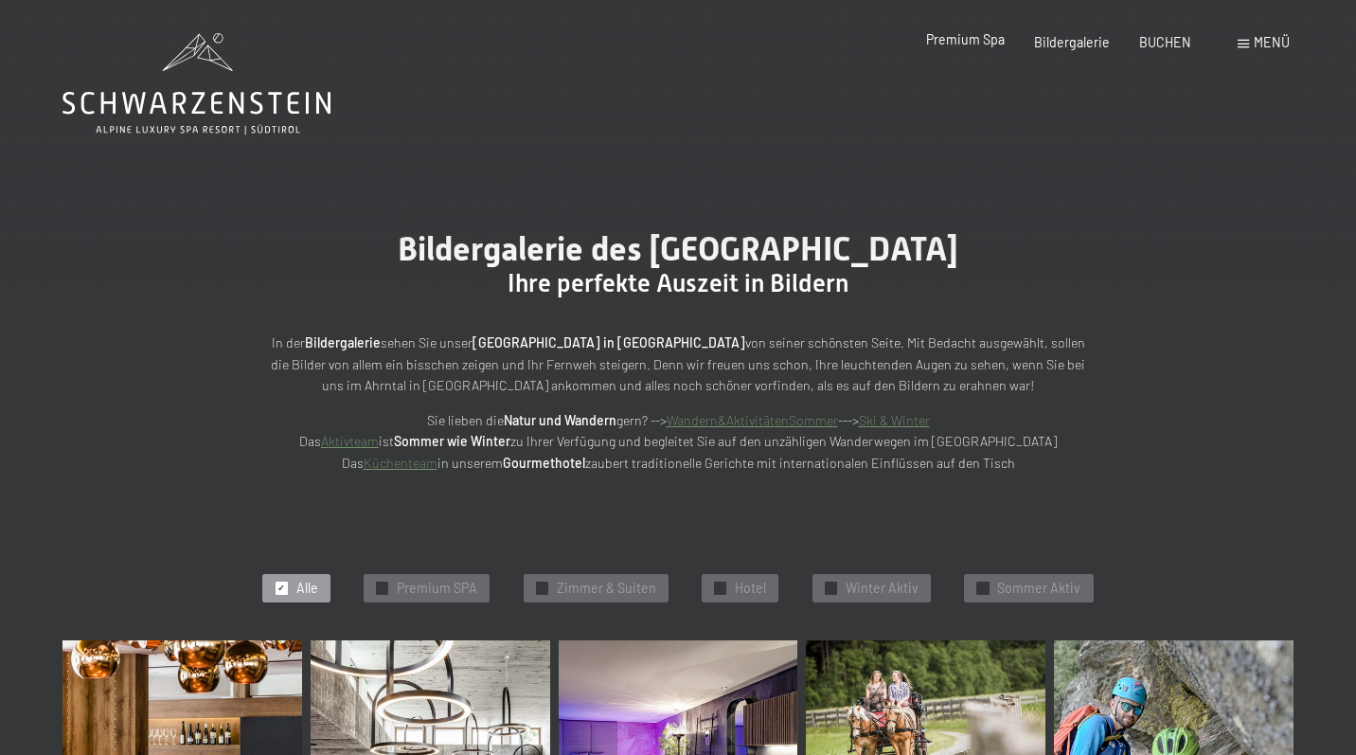
click at [983, 41] on span "Premium Spa" at bounding box center [965, 39] width 79 height 16
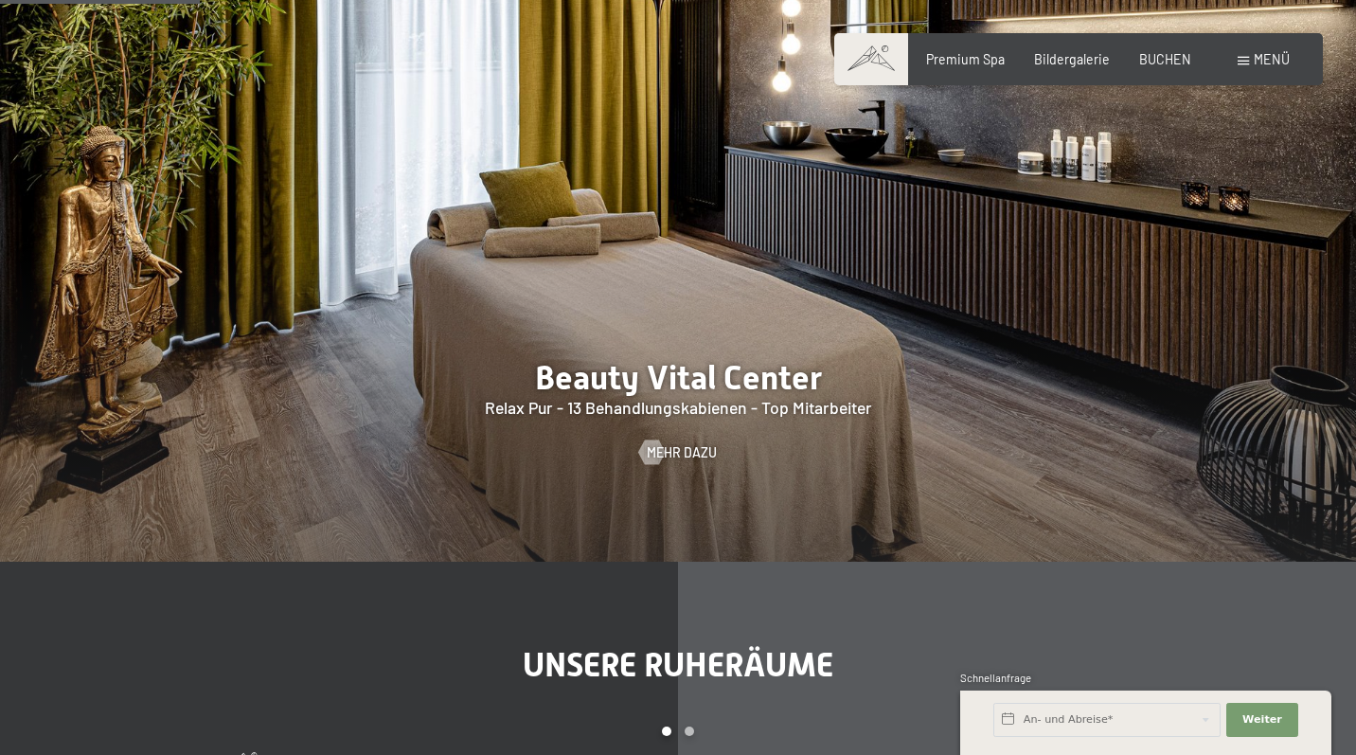
scroll to position [1785, 0]
click at [682, 442] on span "Mehr dazu" at bounding box center [701, 451] width 70 height 19
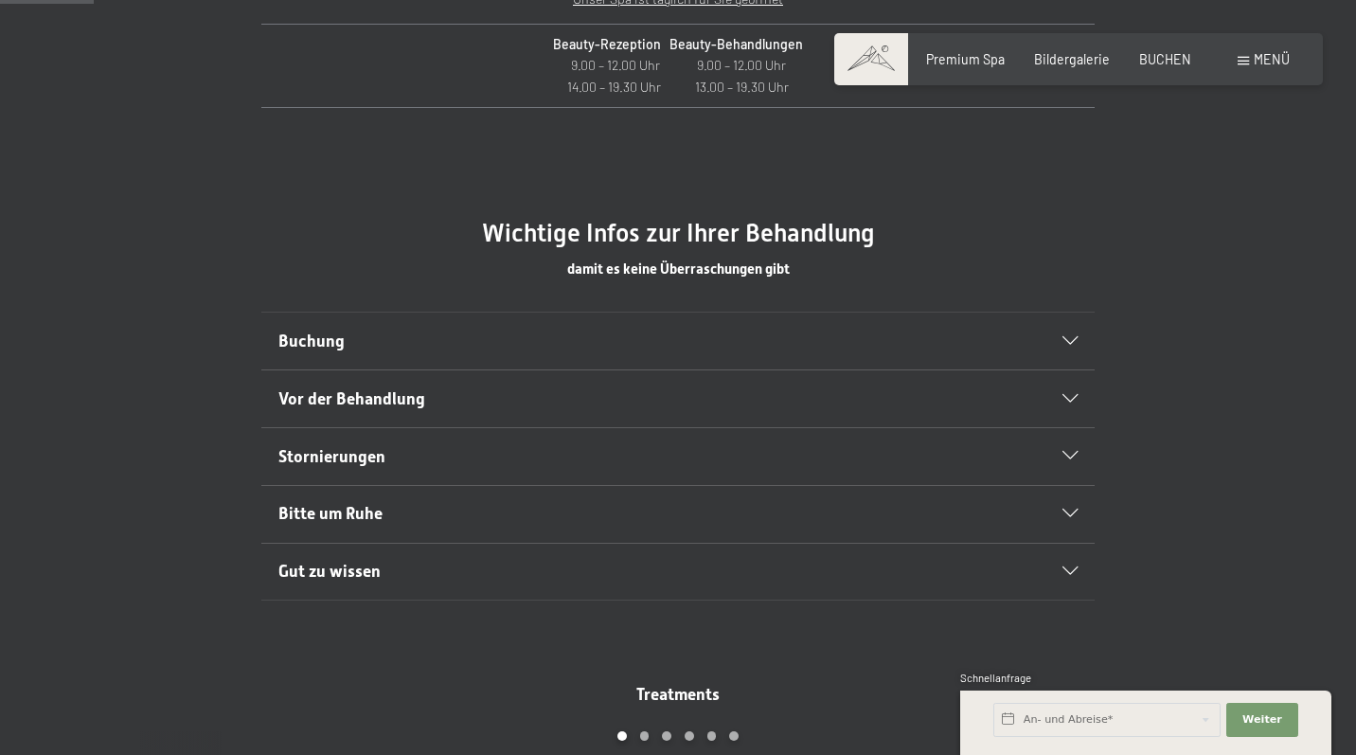
scroll to position [912, 0]
click at [721, 332] on h2 "Buchung" at bounding box center [638, 340] width 720 height 24
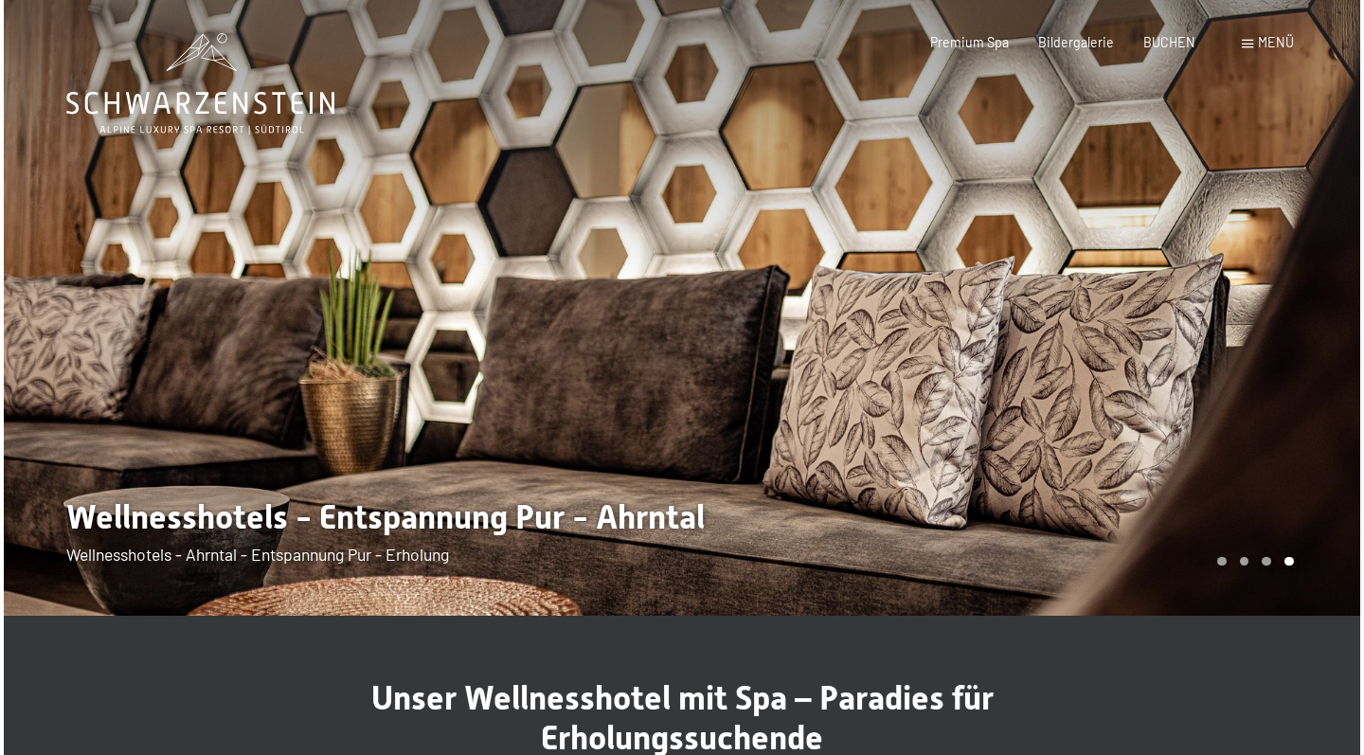
scroll to position [0, 0]
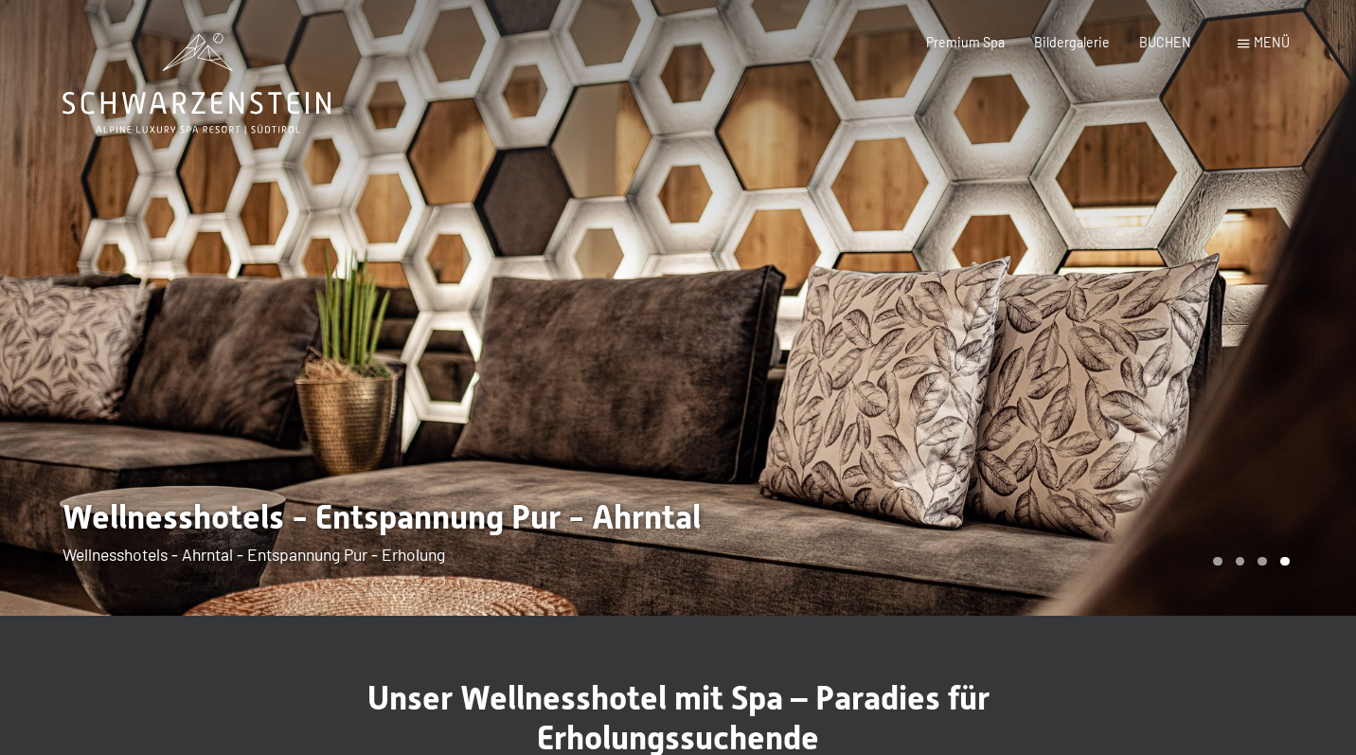
click at [1269, 43] on span "Menü" at bounding box center [1272, 42] width 36 height 16
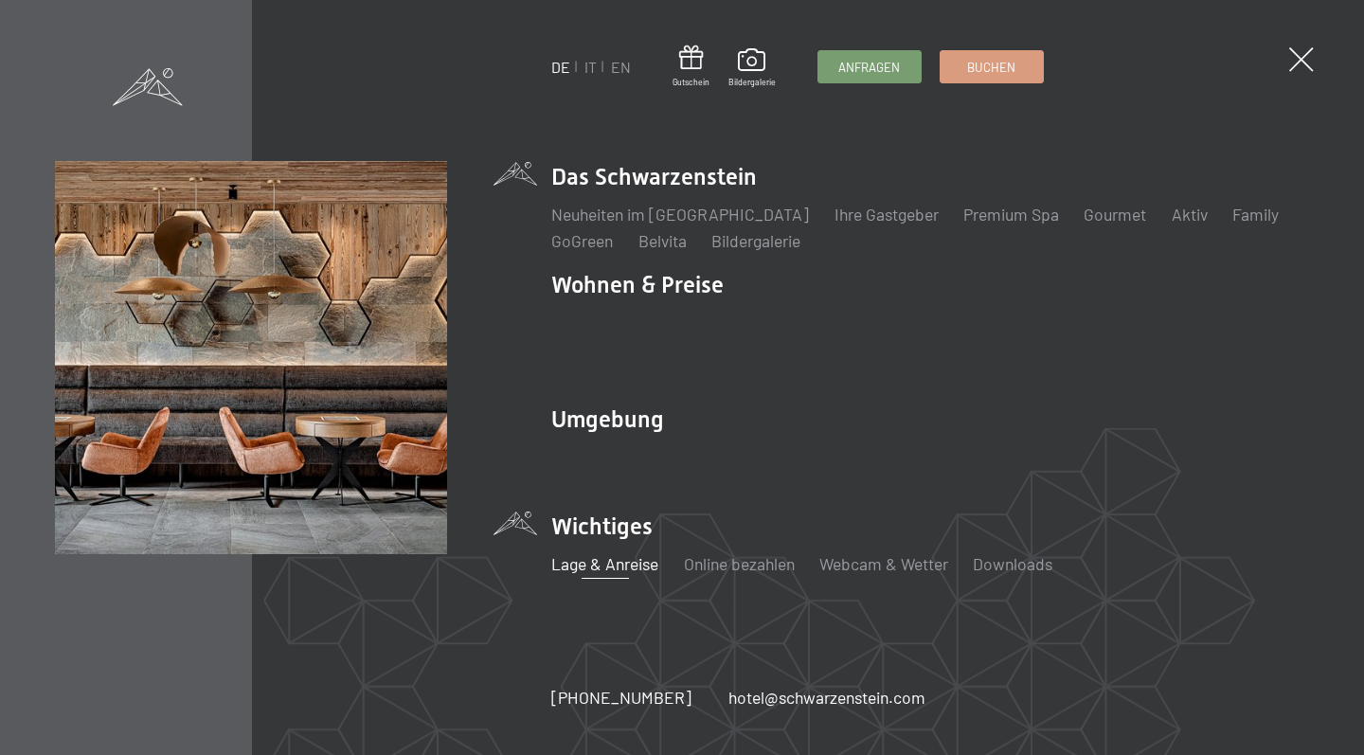
click at [601, 553] on link "Lage & Anreise" at bounding box center [604, 563] width 107 height 21
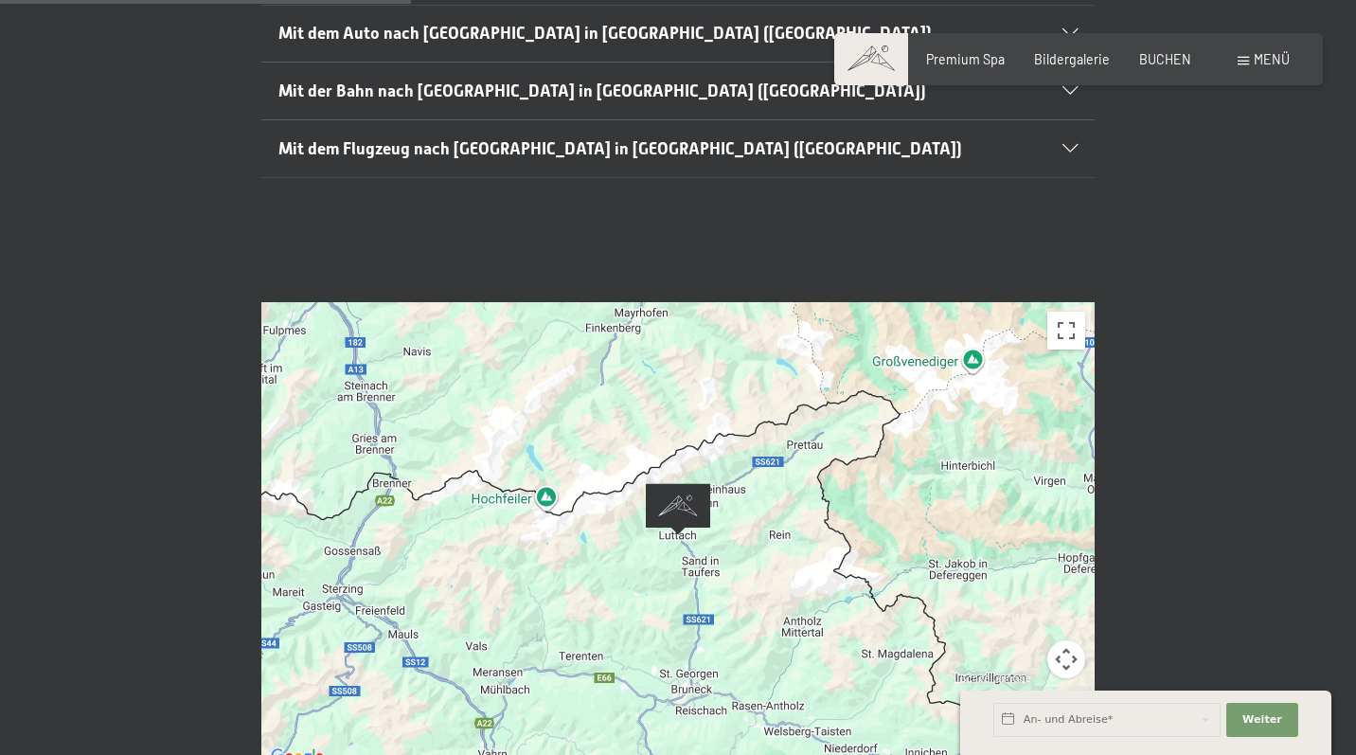
scroll to position [541, 0]
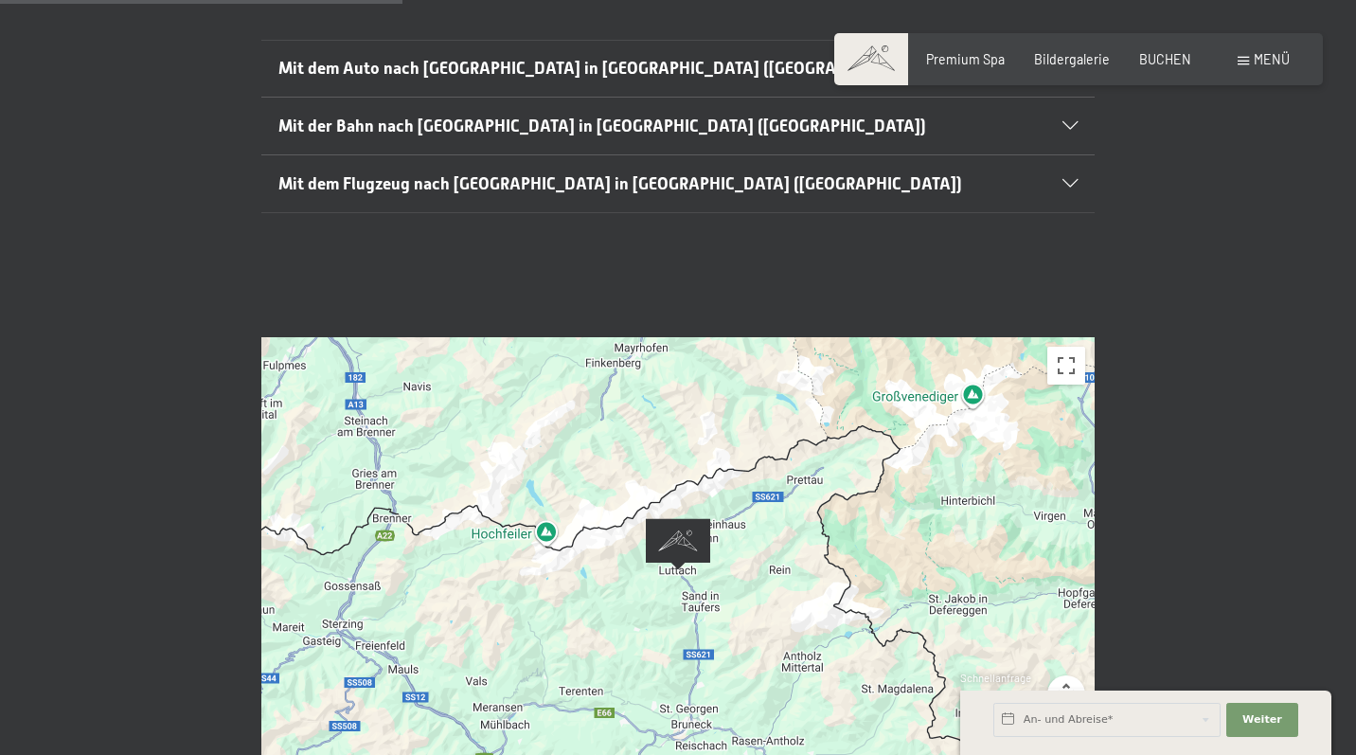
click at [585, 174] on span "Mit dem Flugzeug nach Luttach in Südtirol (Italien)" at bounding box center [620, 183] width 684 height 19
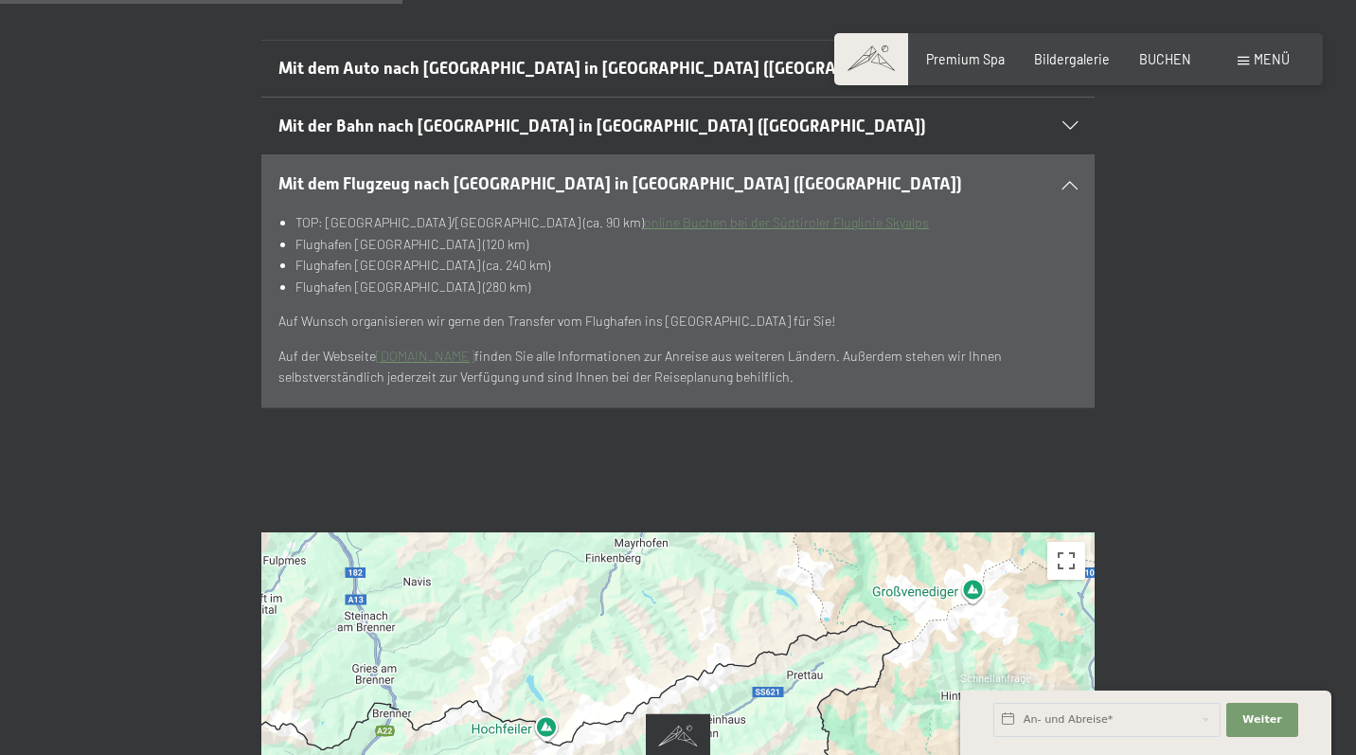
click at [644, 214] on link "online Buchen bei der Südtiroler Fluglinie Skyalps" at bounding box center [786, 222] width 285 height 16
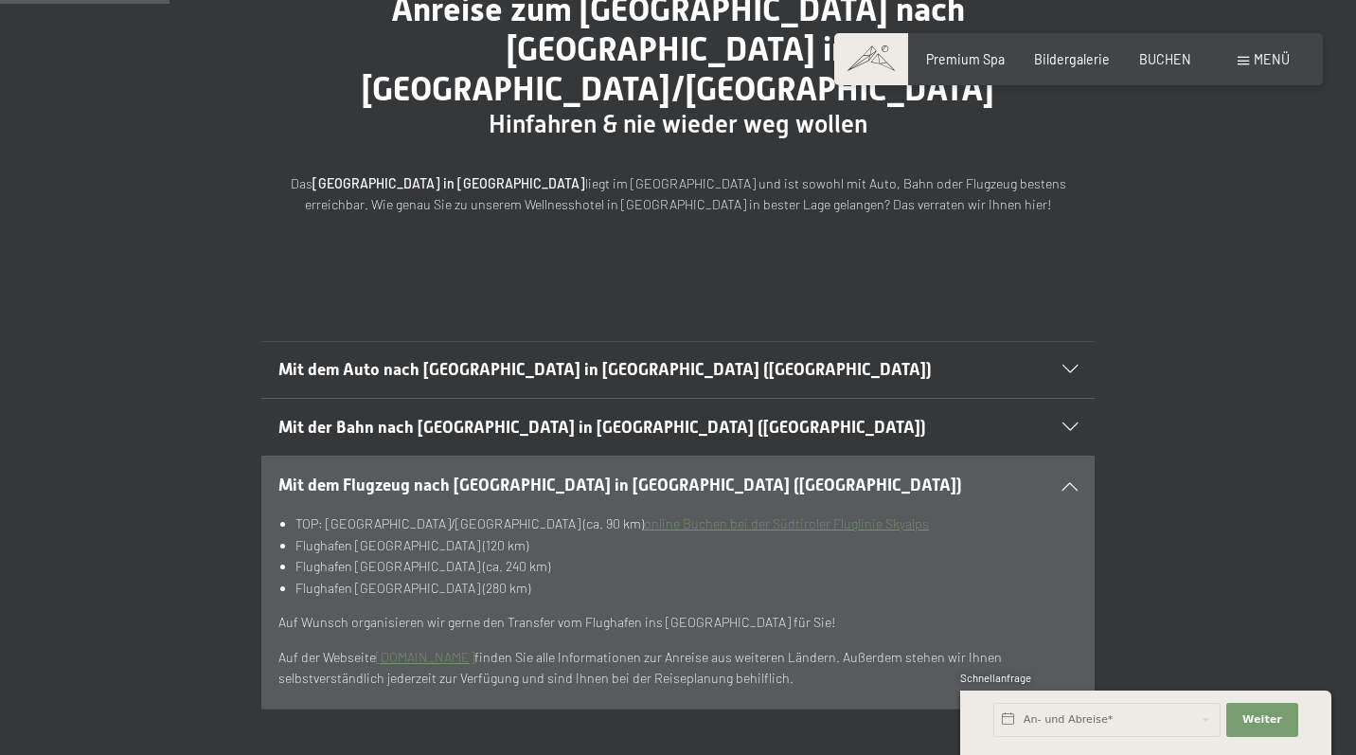
scroll to position [262, 0]
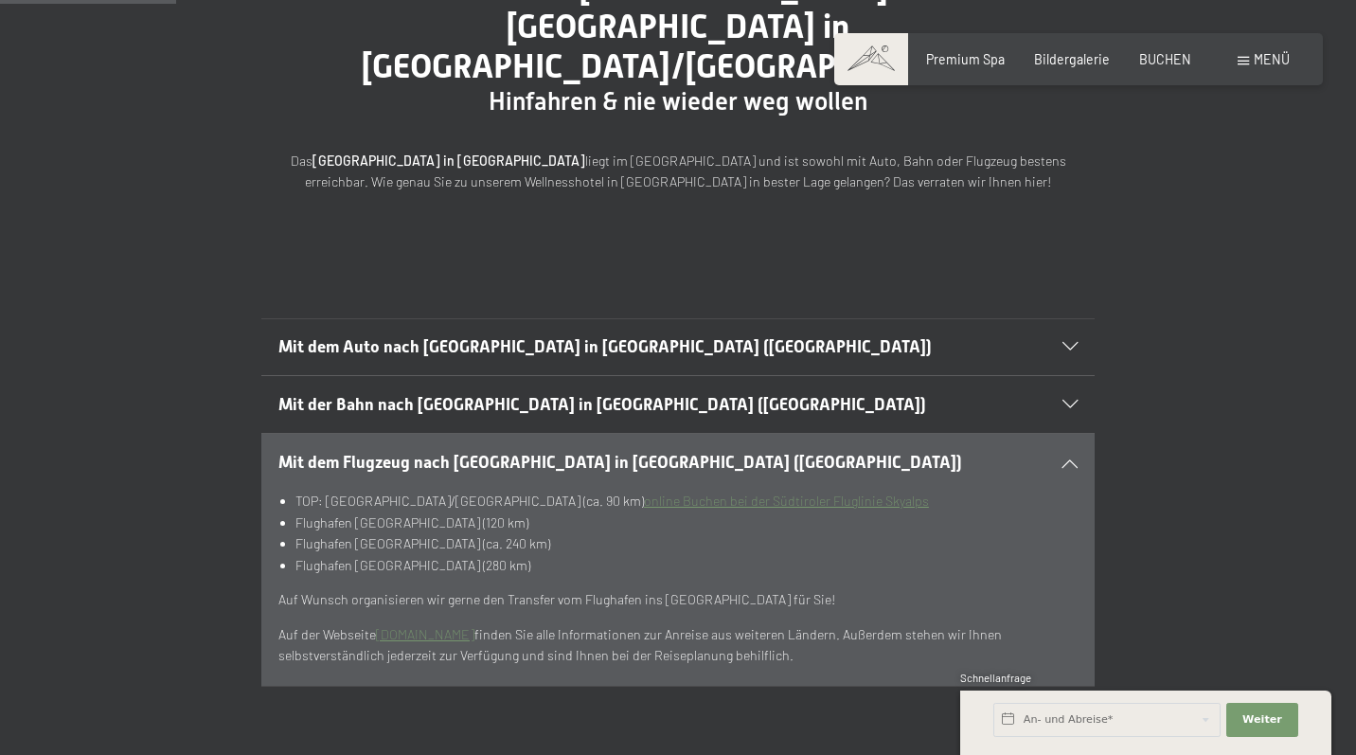
click at [641, 335] on h2 "Mit dem Auto nach Luttach in Südtirol (Italien)" at bounding box center [638, 347] width 720 height 24
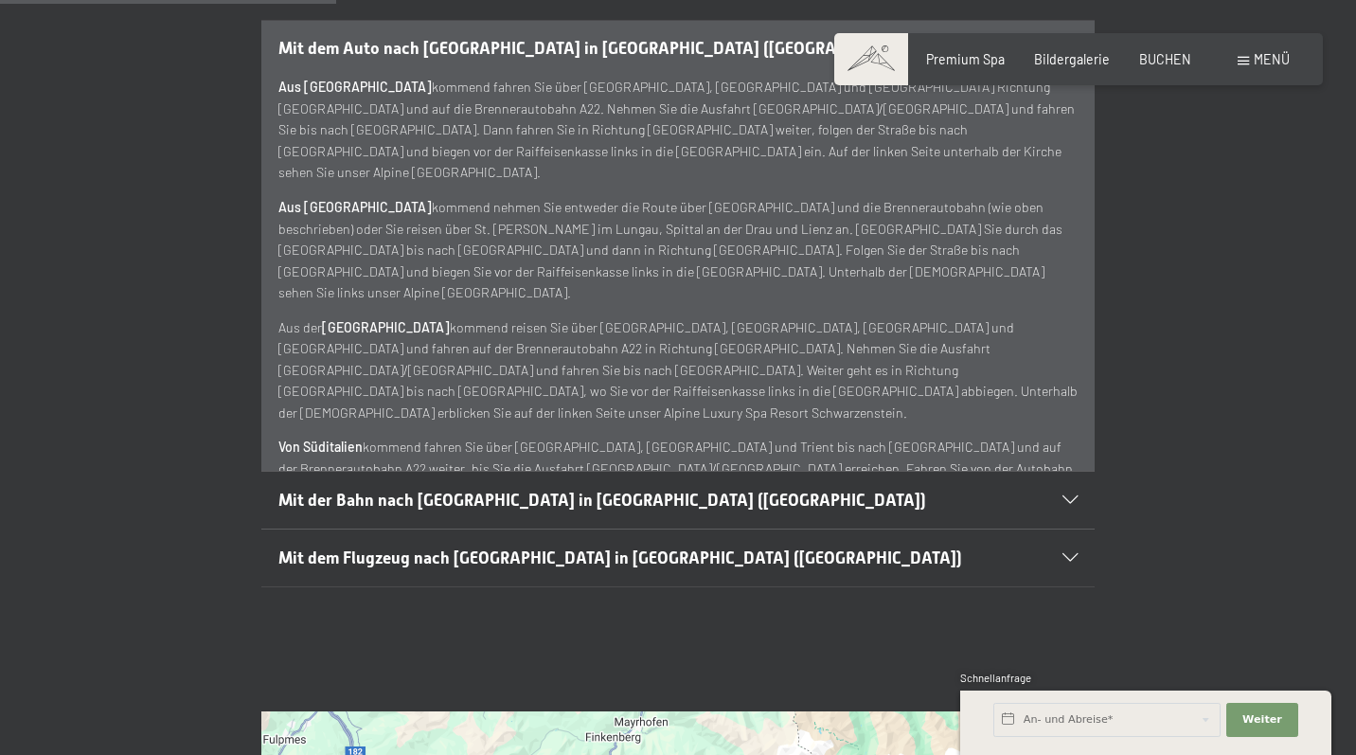
scroll to position [570, 0]
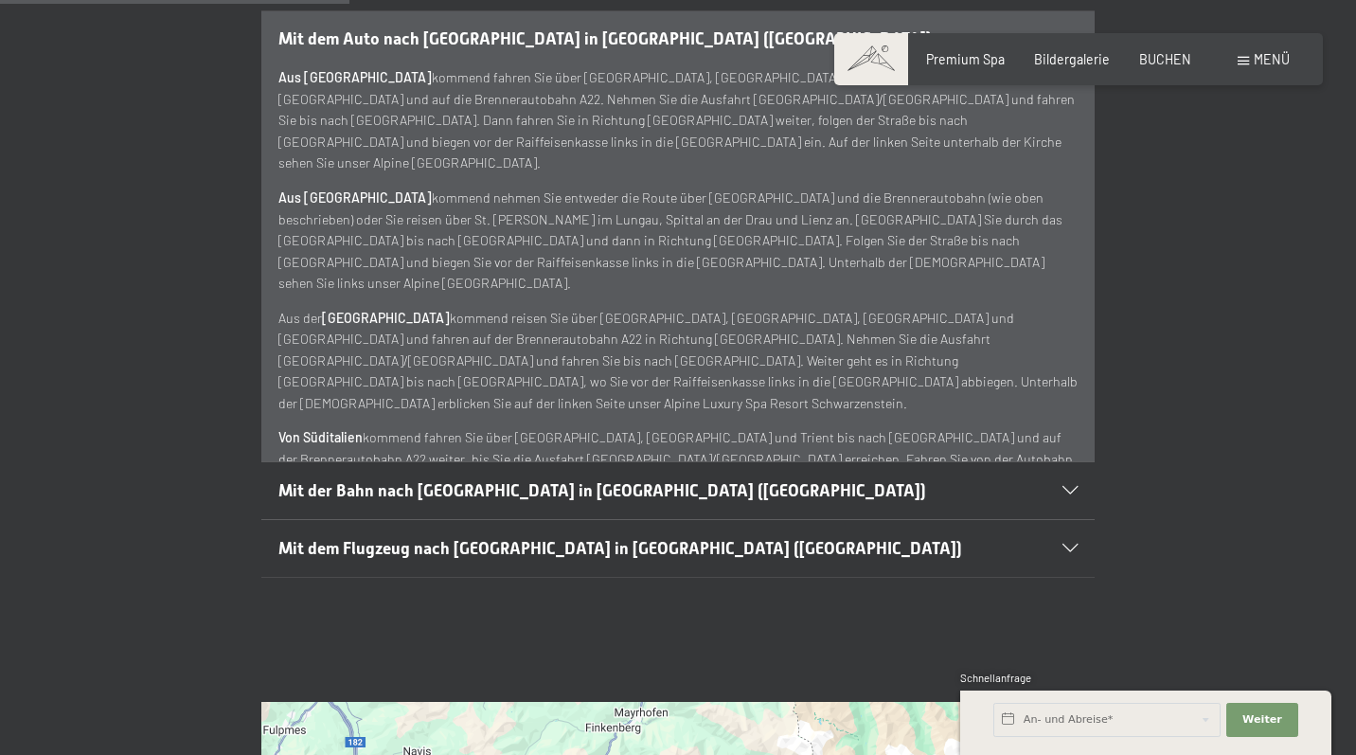
click at [571, 481] on span "Mit der Bahn nach Luttach in Südtirol (Italien)" at bounding box center [602, 490] width 648 height 19
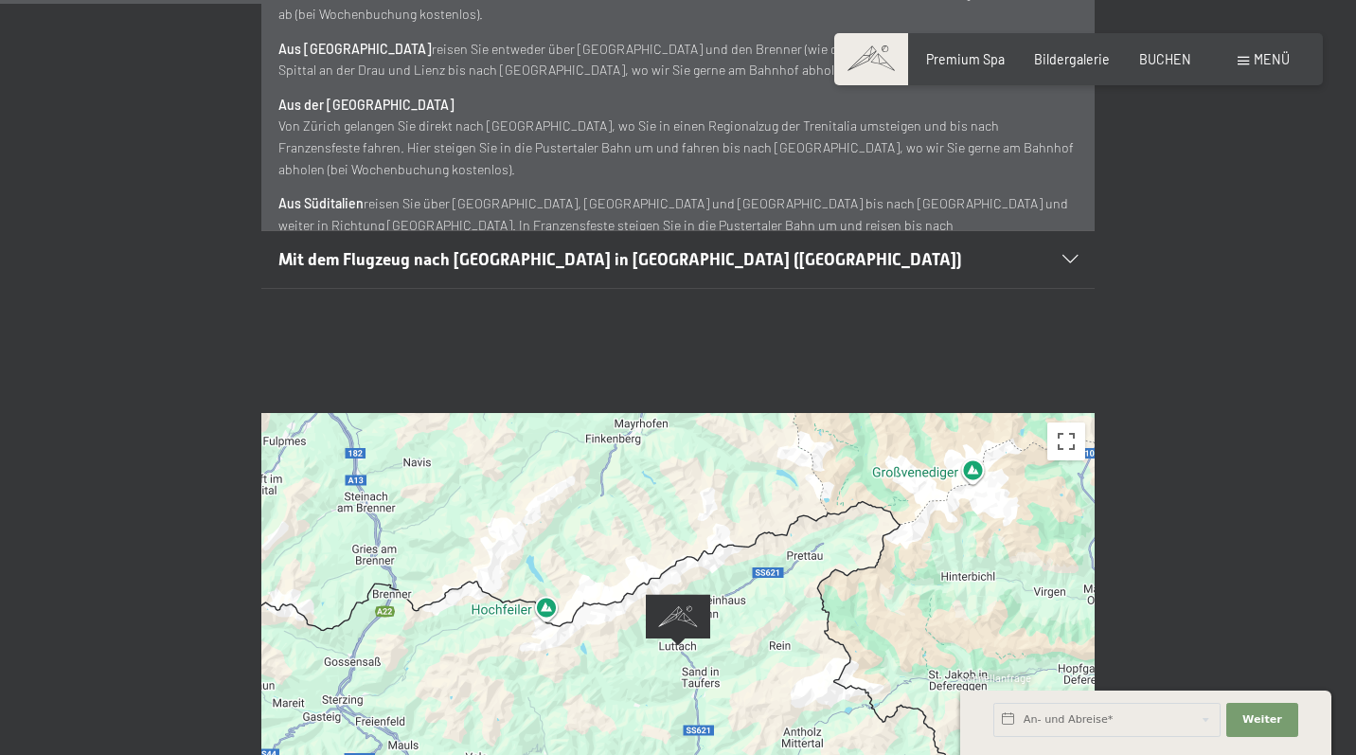
scroll to position [738, 0]
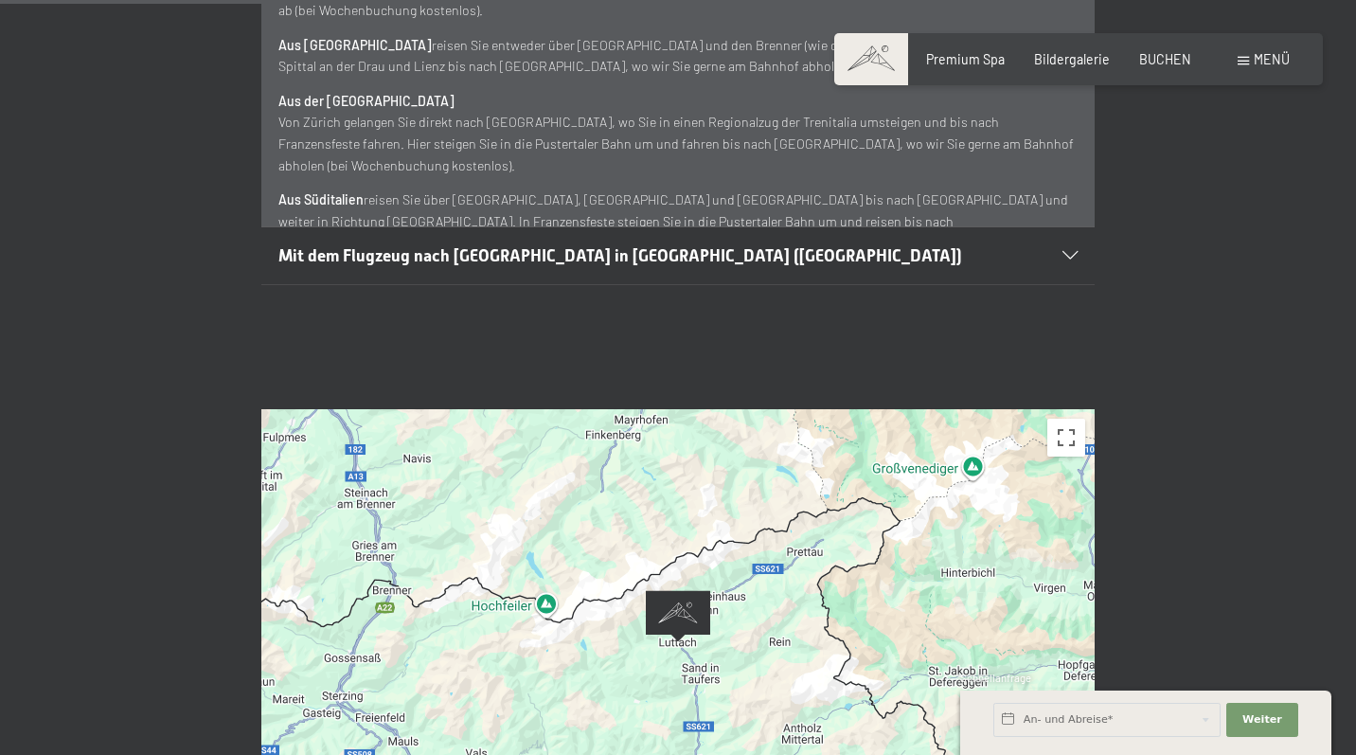
click at [547, 246] on span "Mit dem Flugzeug nach Luttach in Südtirol (Italien)" at bounding box center [620, 255] width 684 height 19
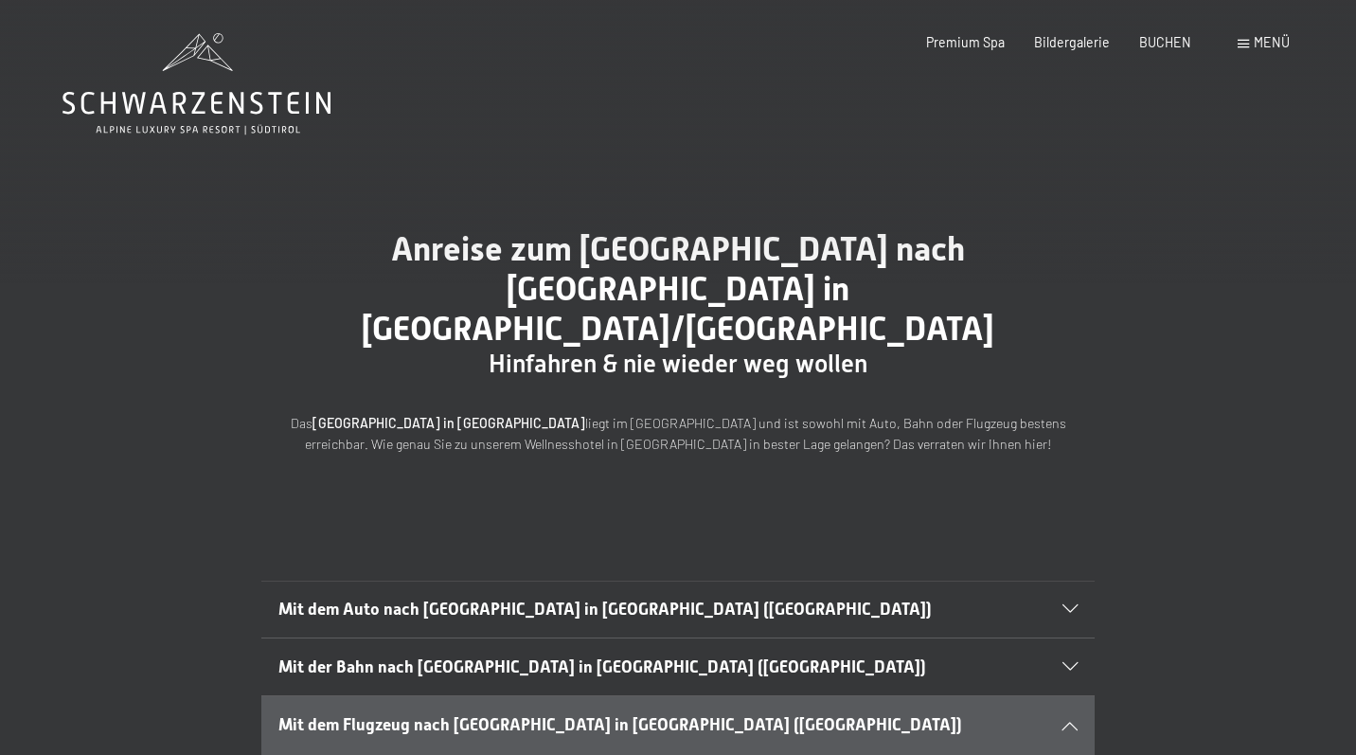
scroll to position [0, 0]
click at [282, 99] on icon at bounding box center [197, 83] width 268 height 101
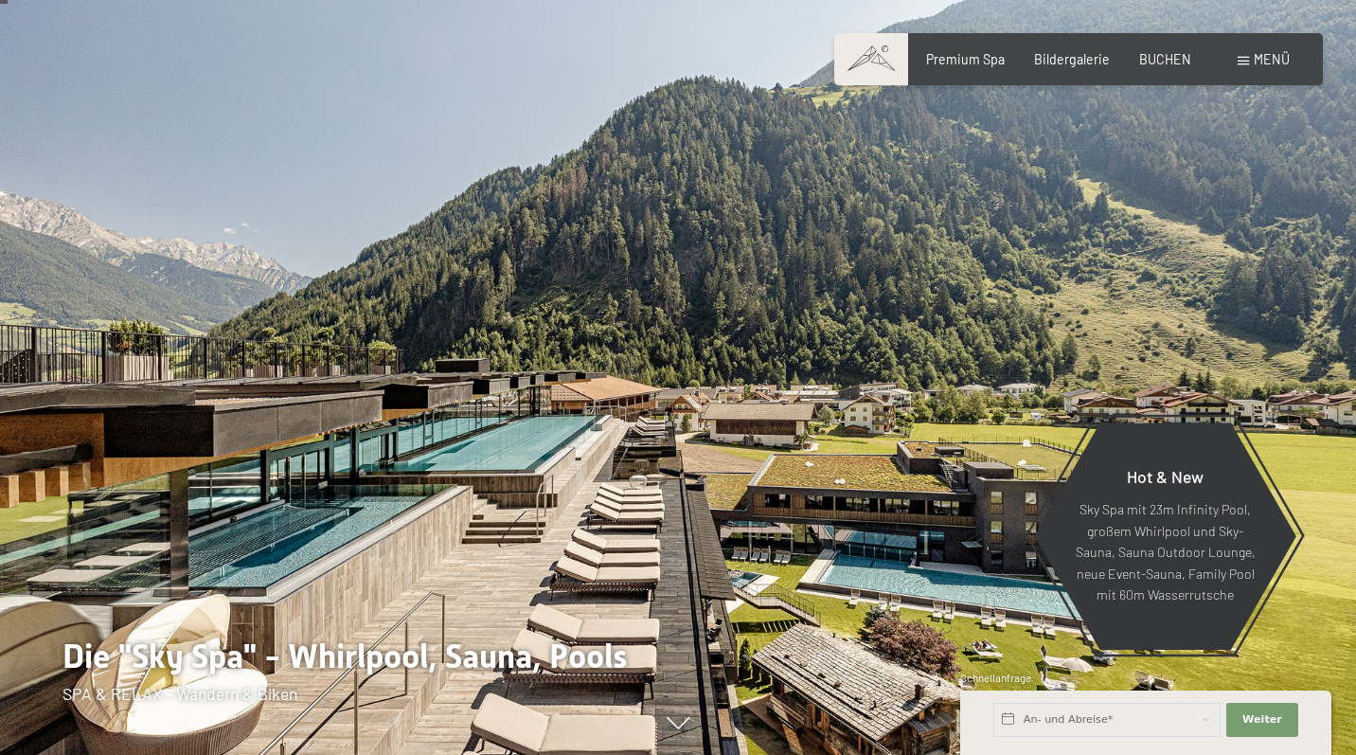
scroll to position [49, 0]
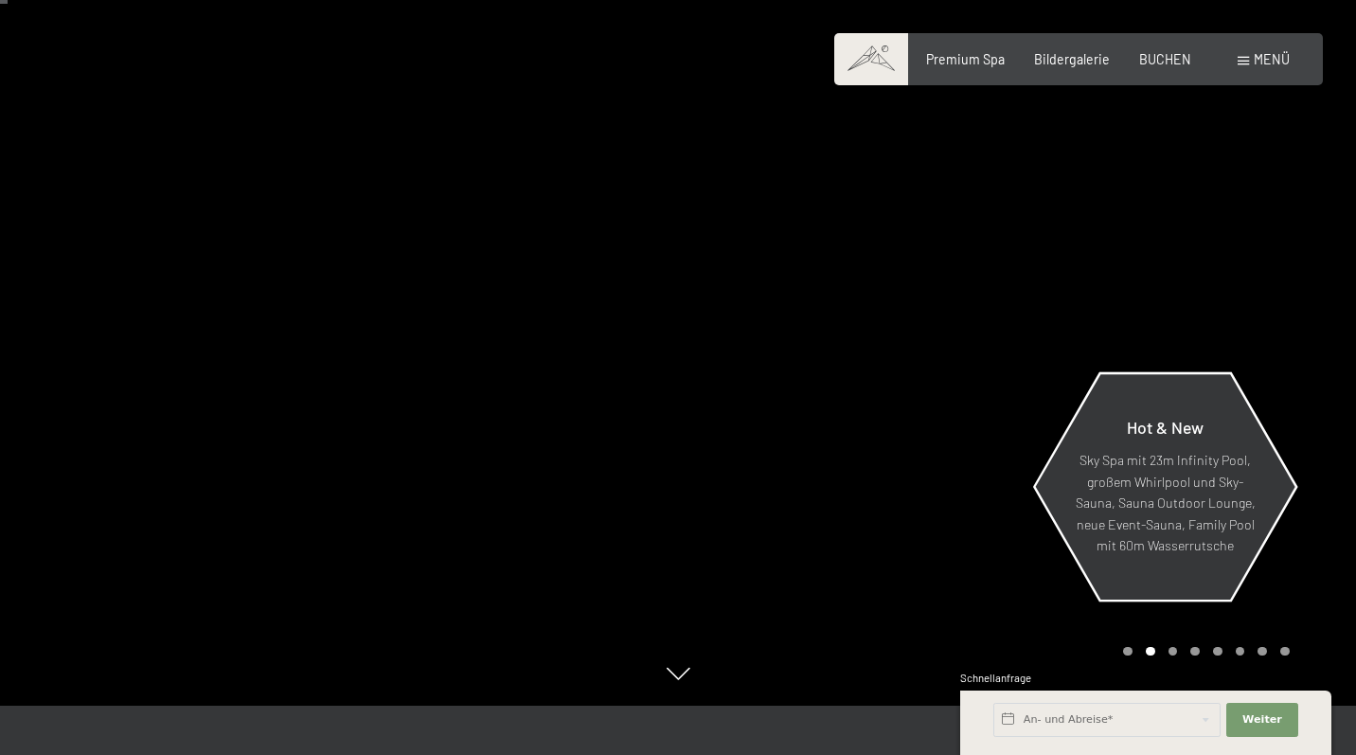
click at [1171, 483] on p "Sky Spa mit 23m Infinity Pool, großem Whirlpool und Sky-Sauna, Sauna Outdoor Lo…" at bounding box center [1165, 503] width 181 height 107
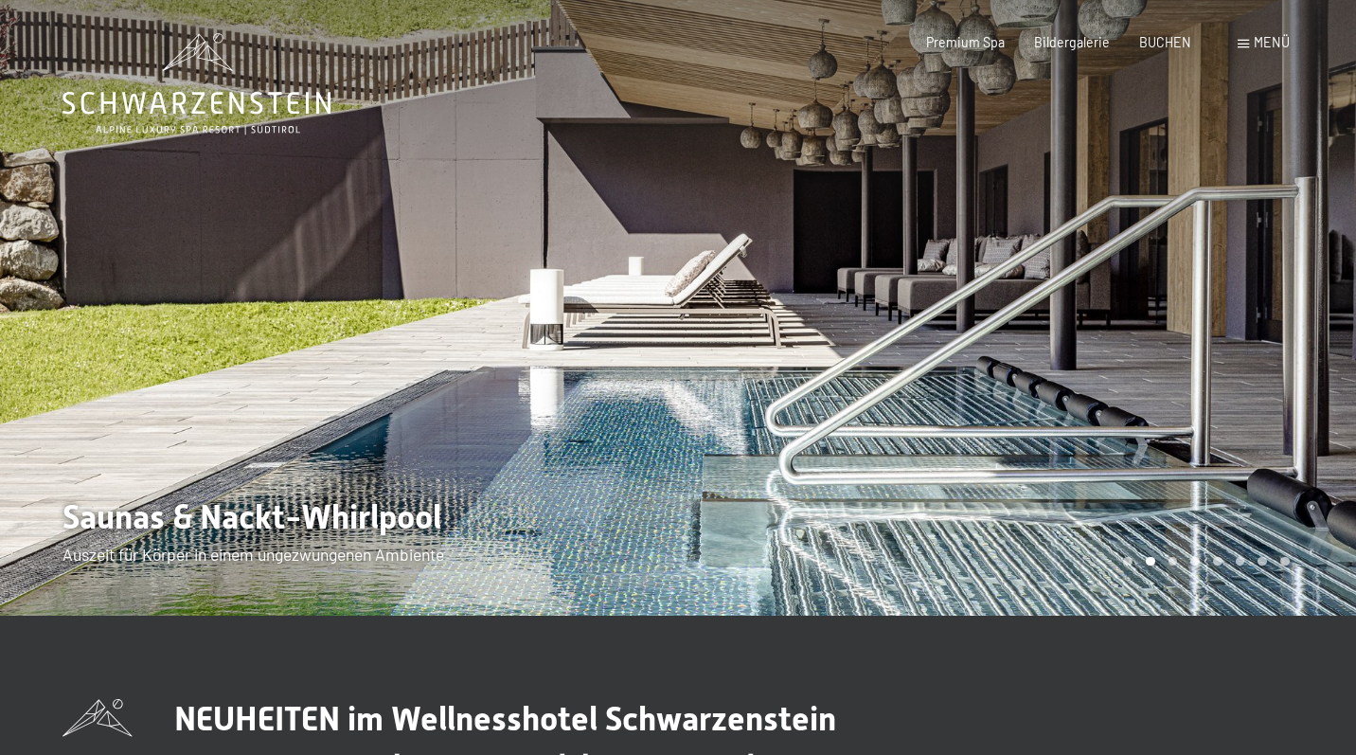
click at [1176, 565] on div "Carousel Pagination" at bounding box center [1203, 561] width 172 height 9
click at [952, 268] on div at bounding box center [1017, 308] width 678 height 616
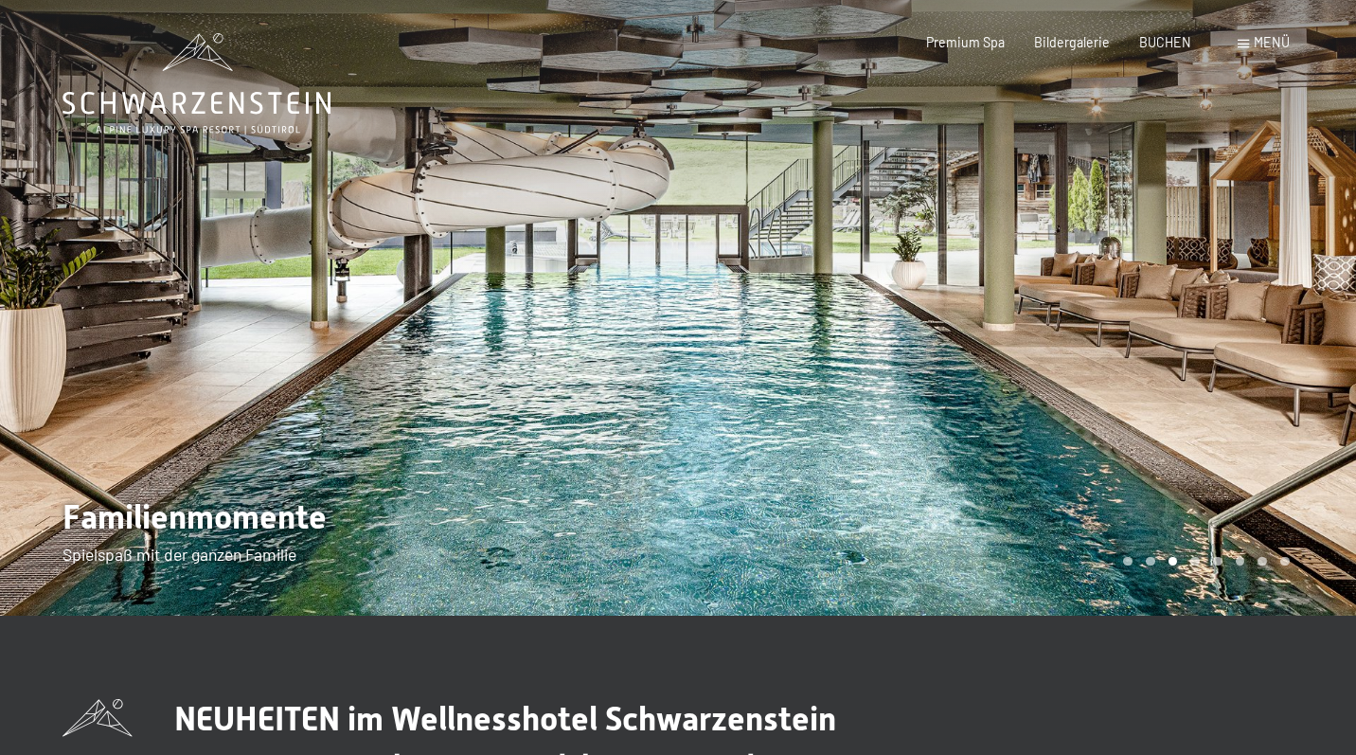
click at [951, 273] on div at bounding box center [1017, 308] width 678 height 616
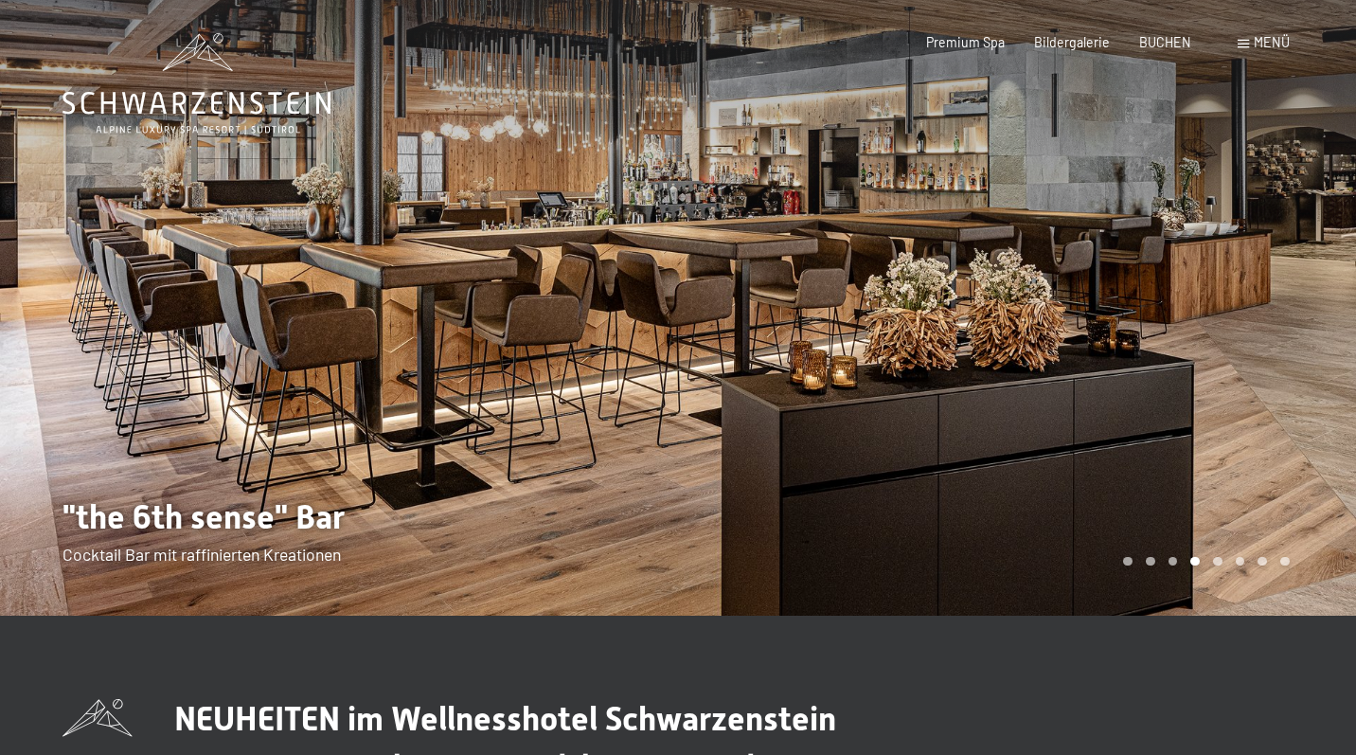
click at [951, 273] on div at bounding box center [1017, 308] width 678 height 616
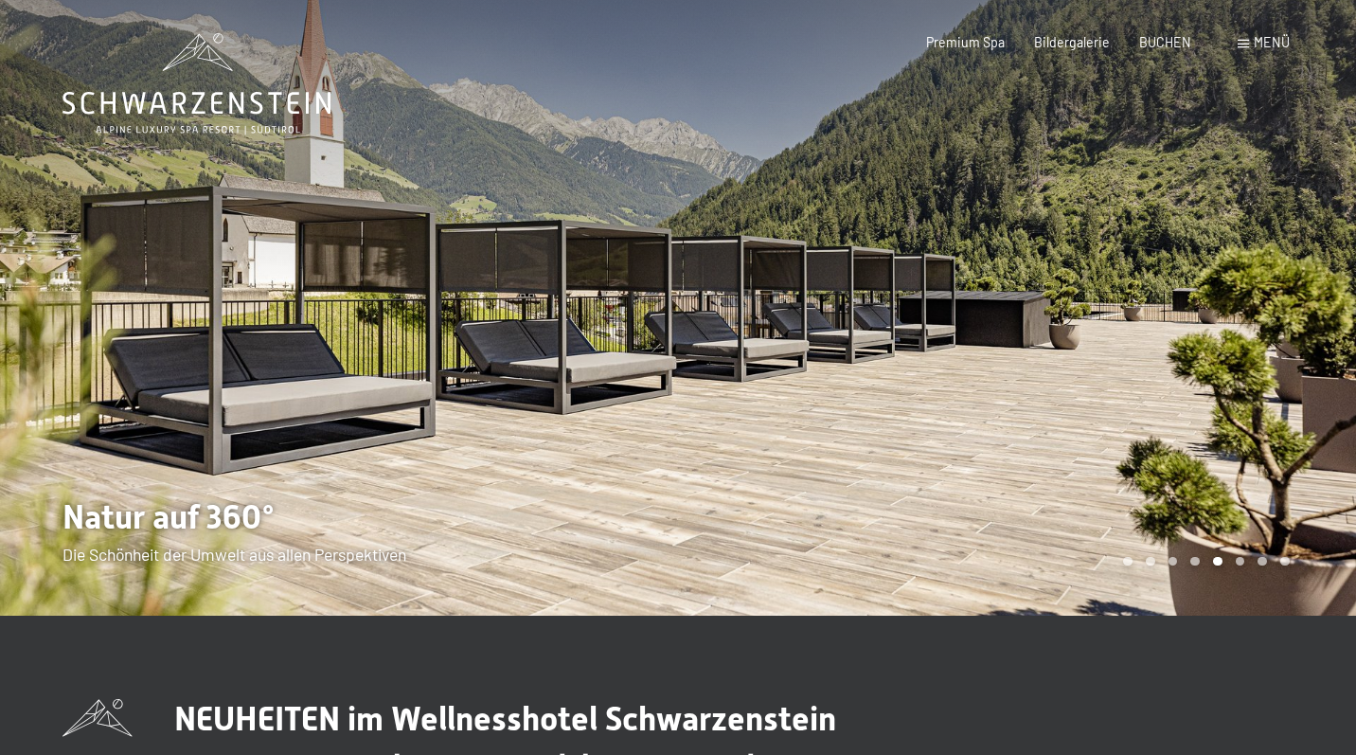
click at [951, 273] on div at bounding box center [1017, 308] width 678 height 616
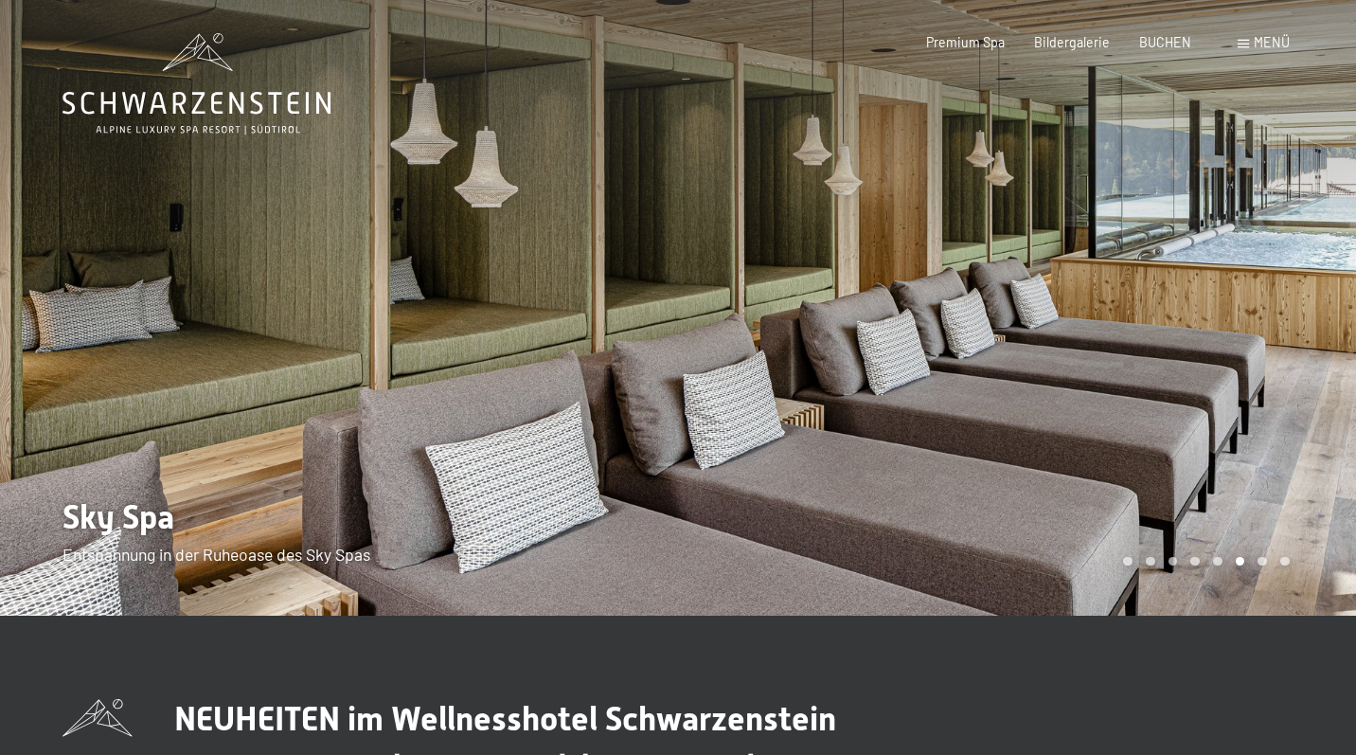
click at [951, 273] on div at bounding box center [1017, 308] width 678 height 616
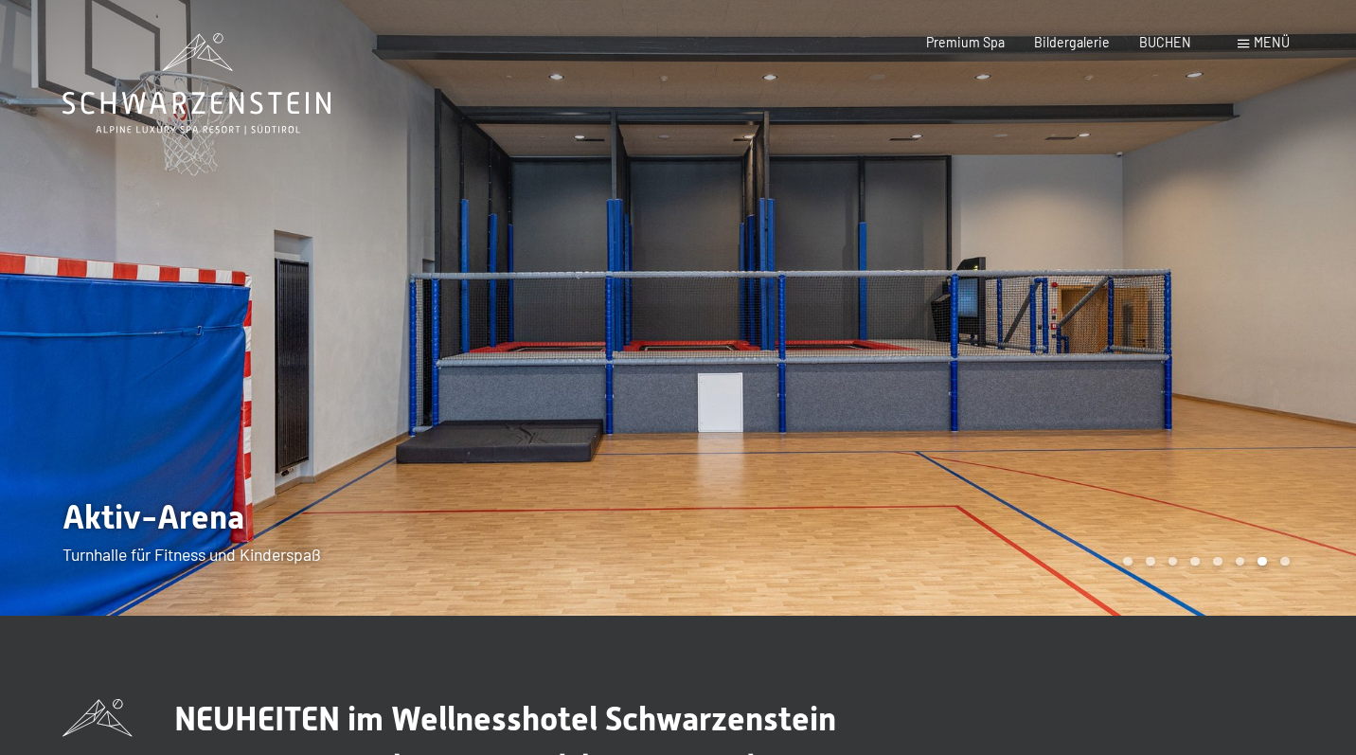
click at [951, 273] on div at bounding box center [1017, 308] width 678 height 616
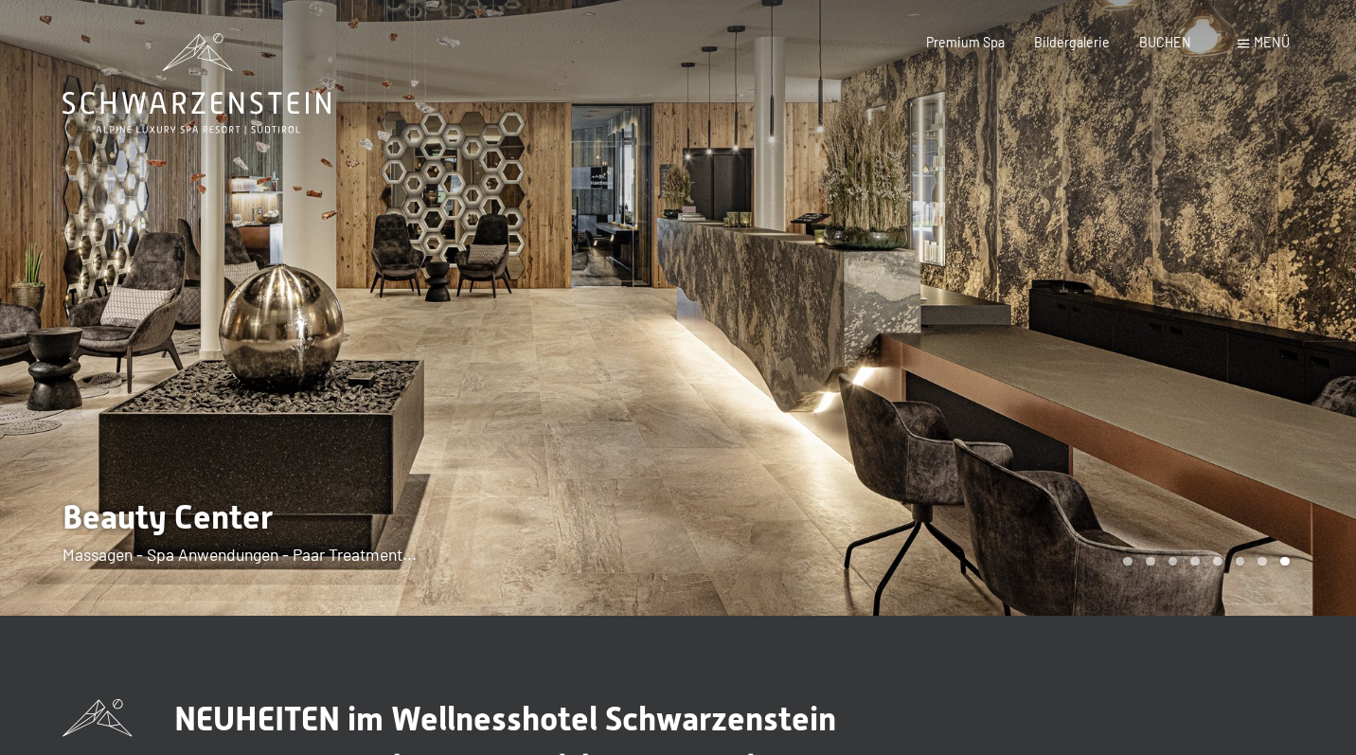
click at [951, 273] on div at bounding box center [1017, 308] width 678 height 616
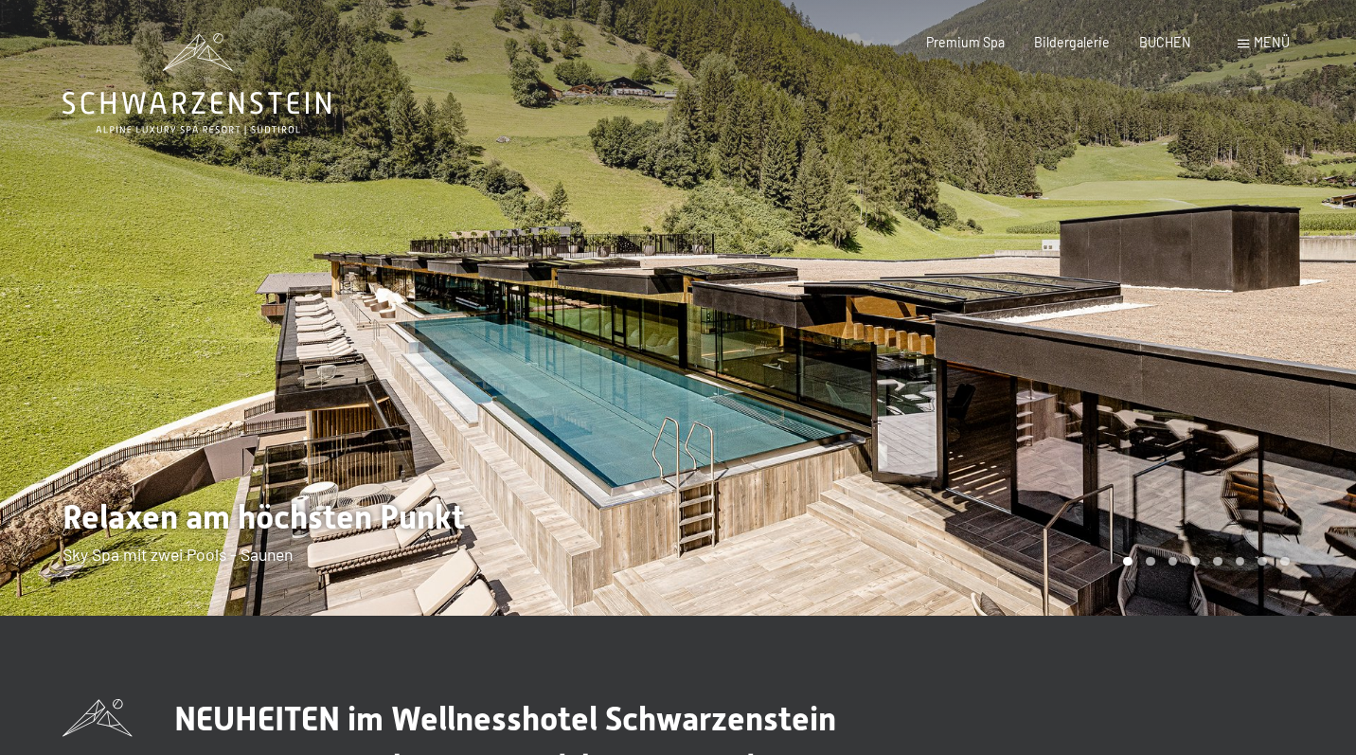
click at [951, 273] on div at bounding box center [1017, 308] width 678 height 616
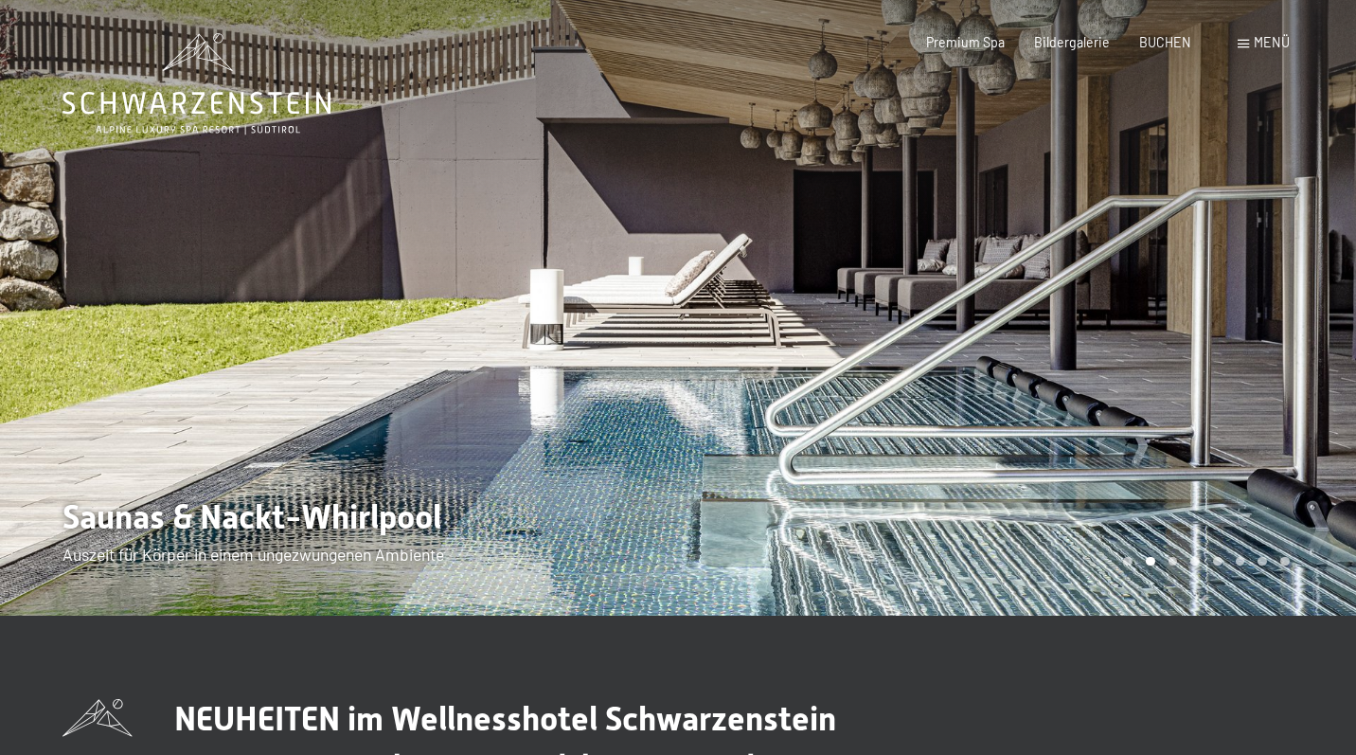
click at [951, 273] on div at bounding box center [1017, 308] width 678 height 616
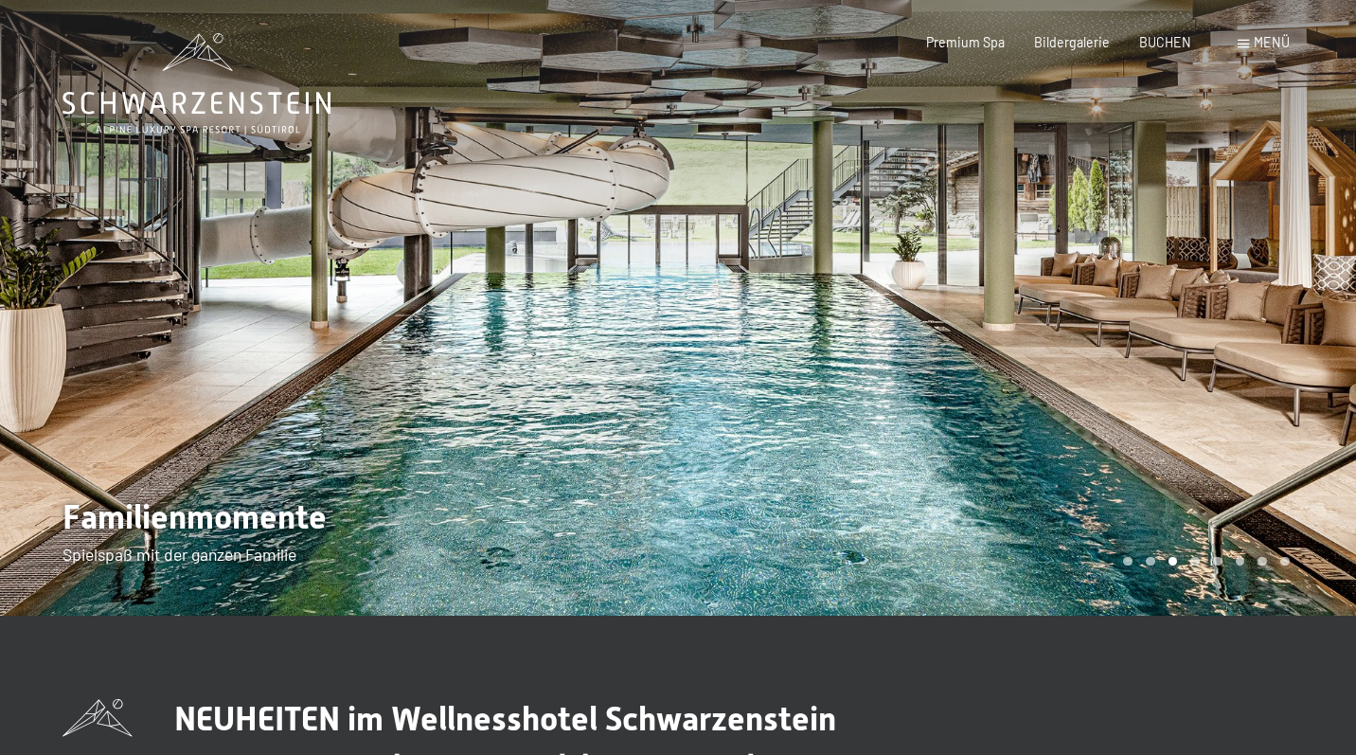
click at [951, 273] on div at bounding box center [1017, 308] width 678 height 616
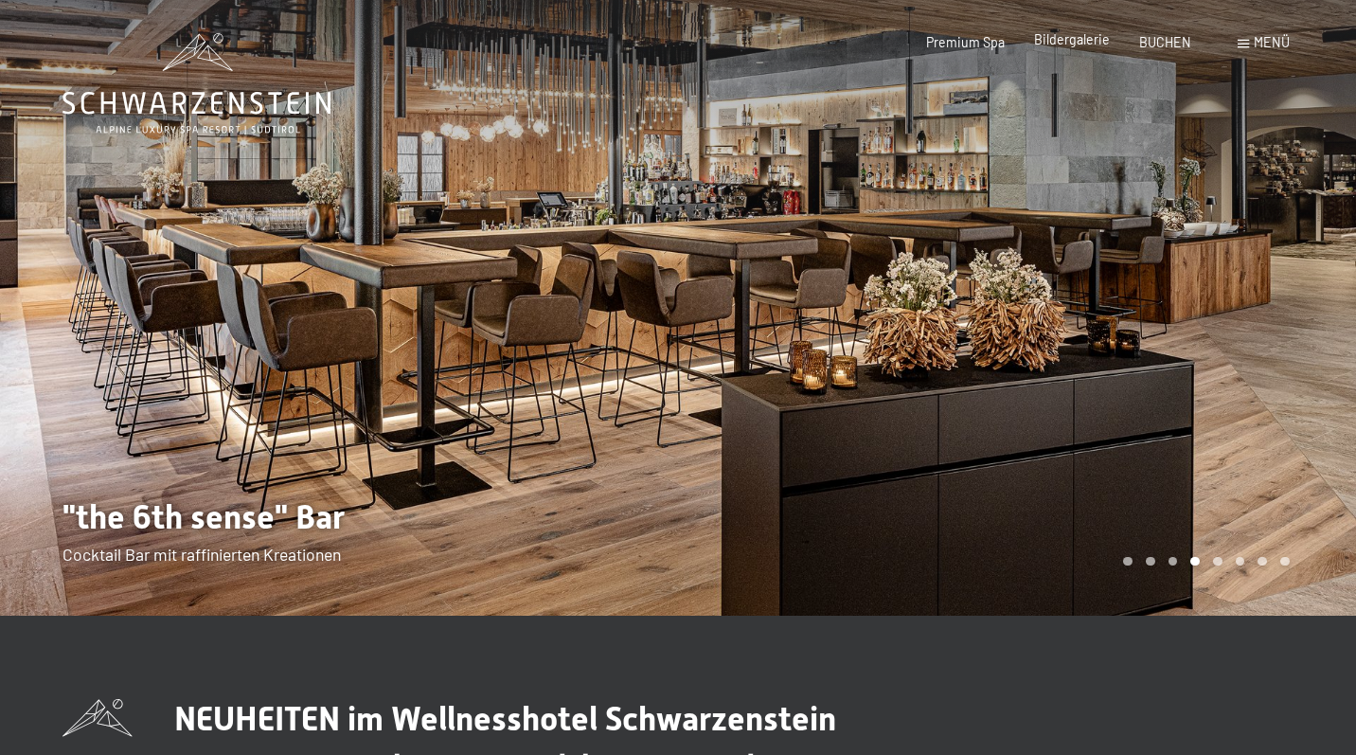
click at [1072, 45] on span "Bildergalerie" at bounding box center [1072, 39] width 76 height 16
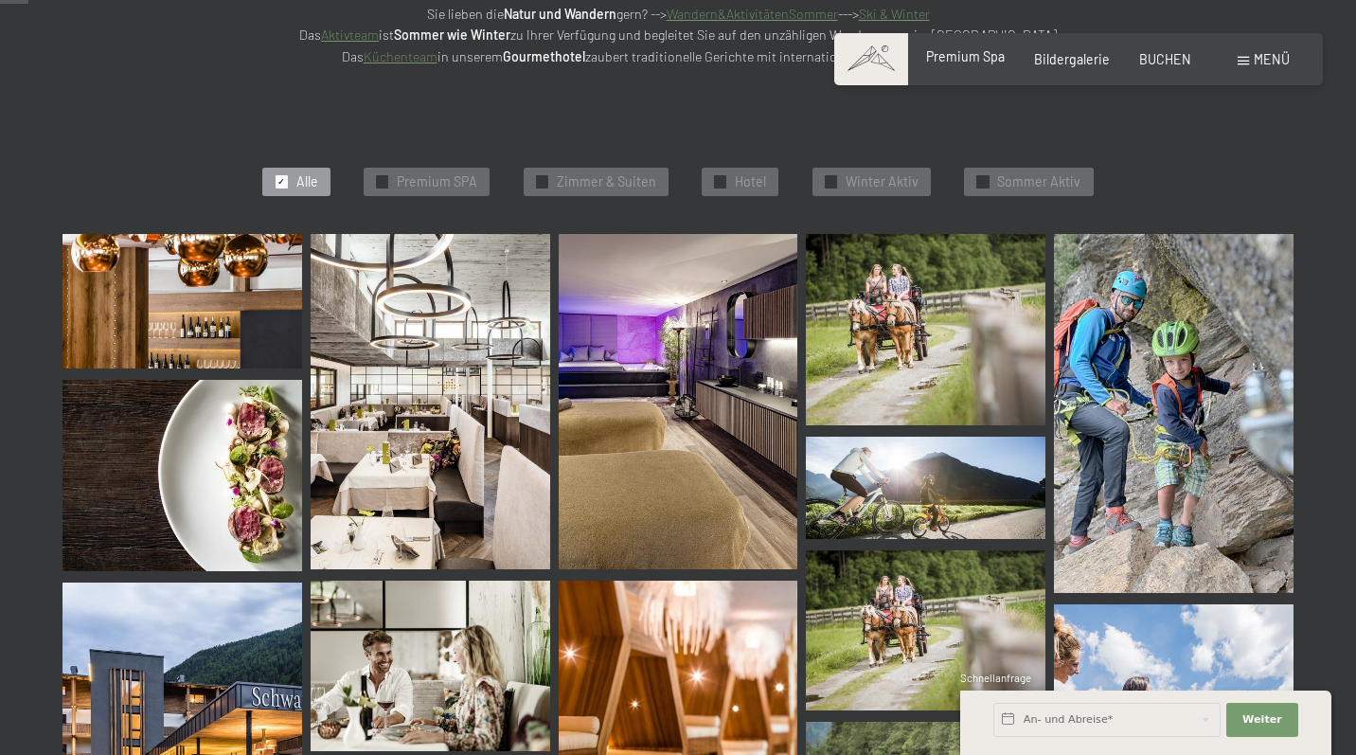
click at [982, 60] on span "Premium Spa" at bounding box center [965, 56] width 79 height 16
